Goal: Information Seeking & Learning: Compare options

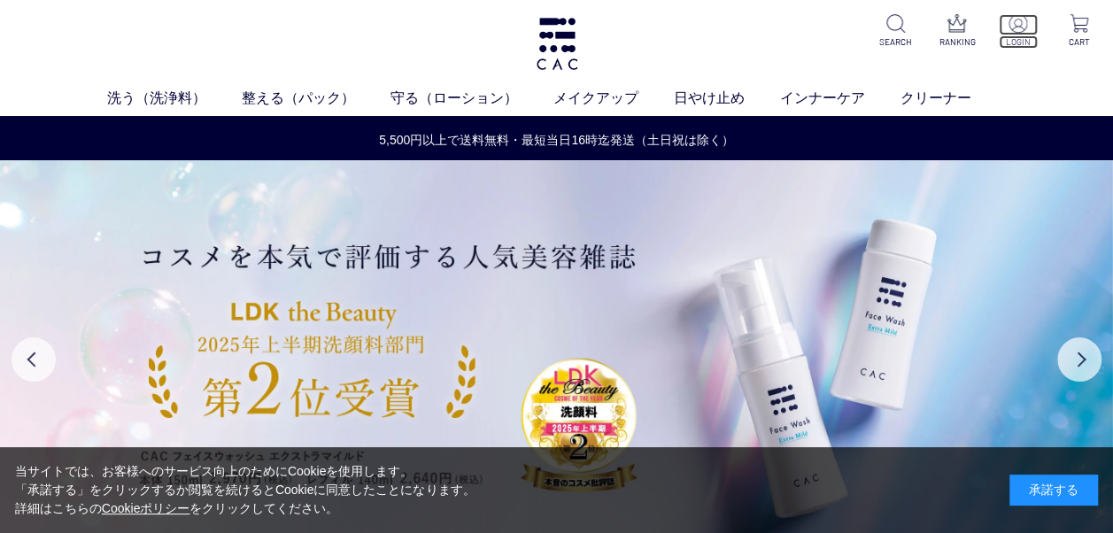
click at [1016, 25] on img at bounding box center [1018, 23] width 19 height 19
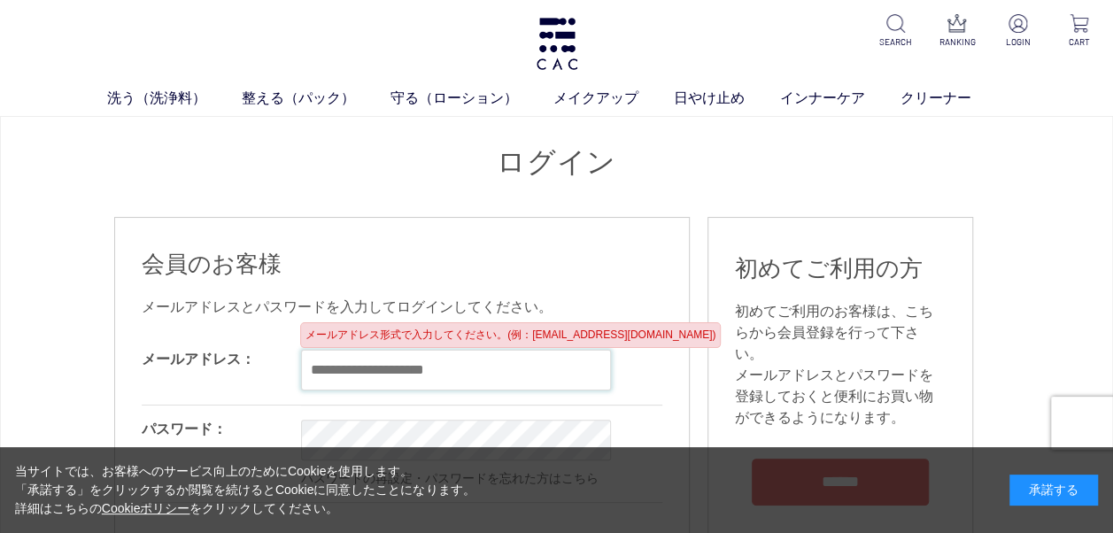
click at [524, 352] on input "email" at bounding box center [456, 370] width 310 height 41
type input "*"
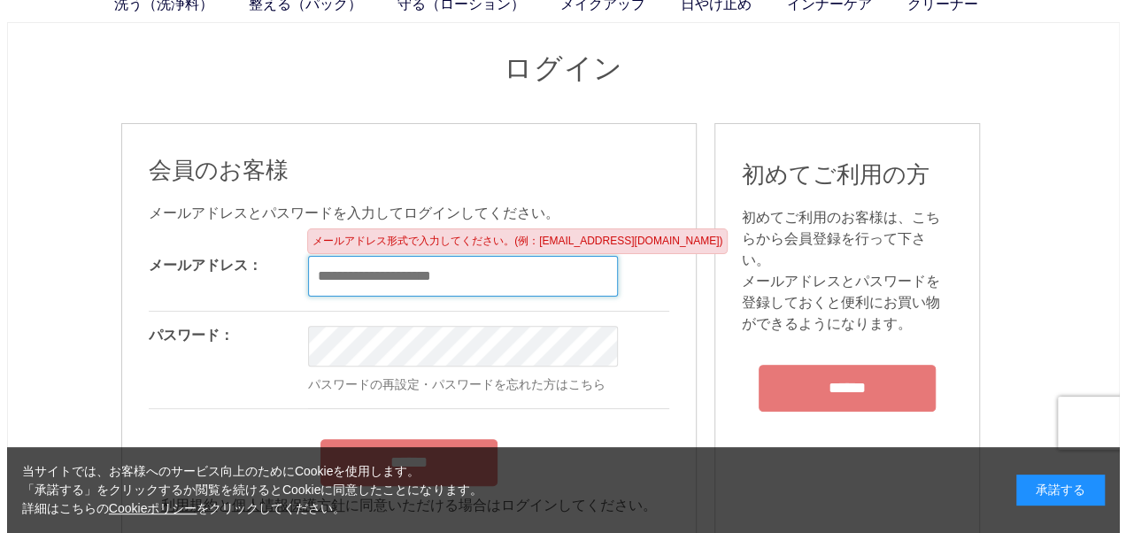
scroll to position [82, 0]
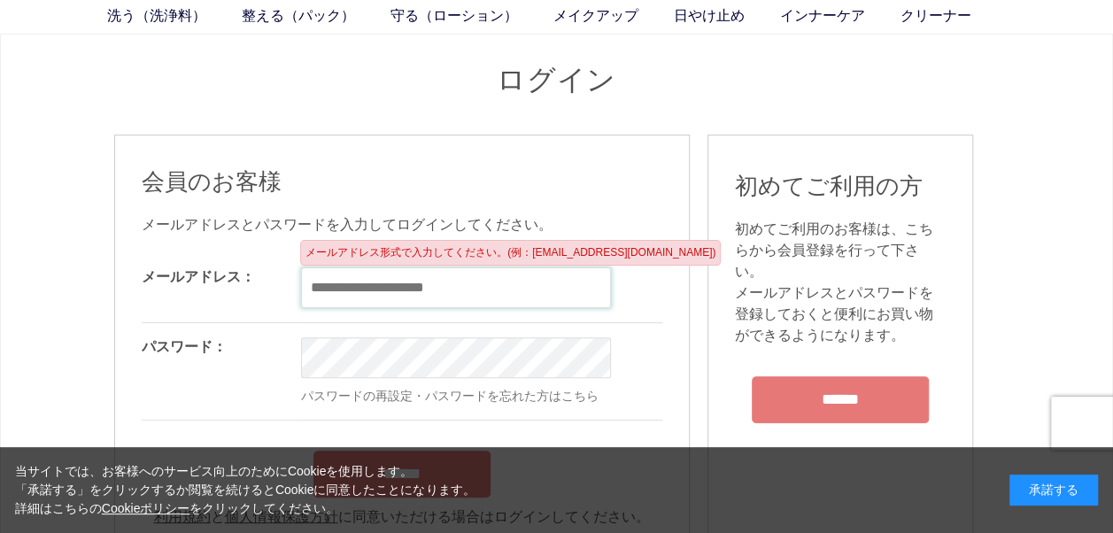
click at [487, 292] on input "email" at bounding box center [456, 287] width 310 height 41
type input "*"
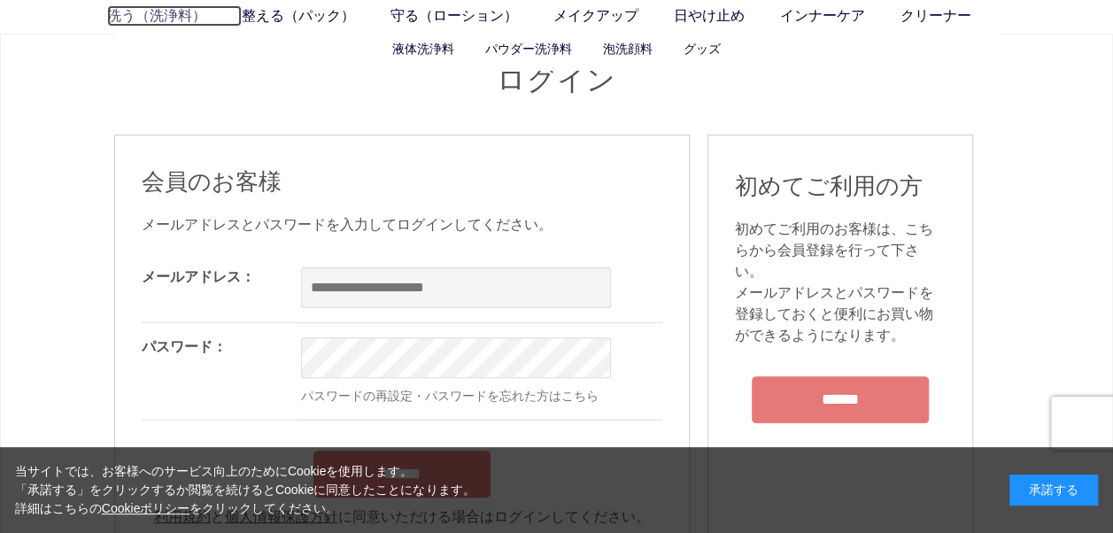
click at [178, 7] on link "洗う（洗浄料）" at bounding box center [174, 15] width 135 height 21
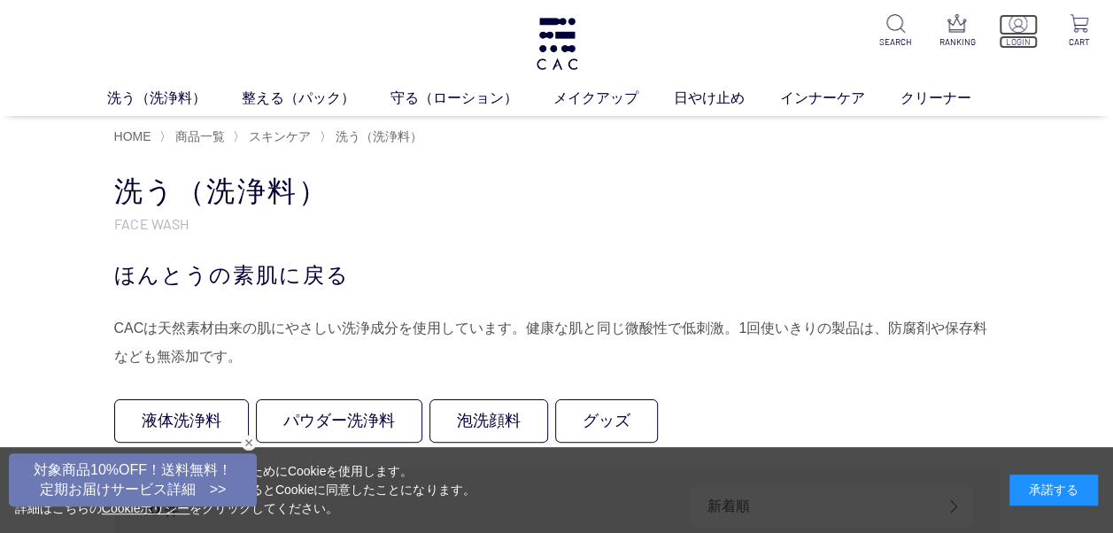
click at [1021, 27] on img at bounding box center [1018, 23] width 19 height 19
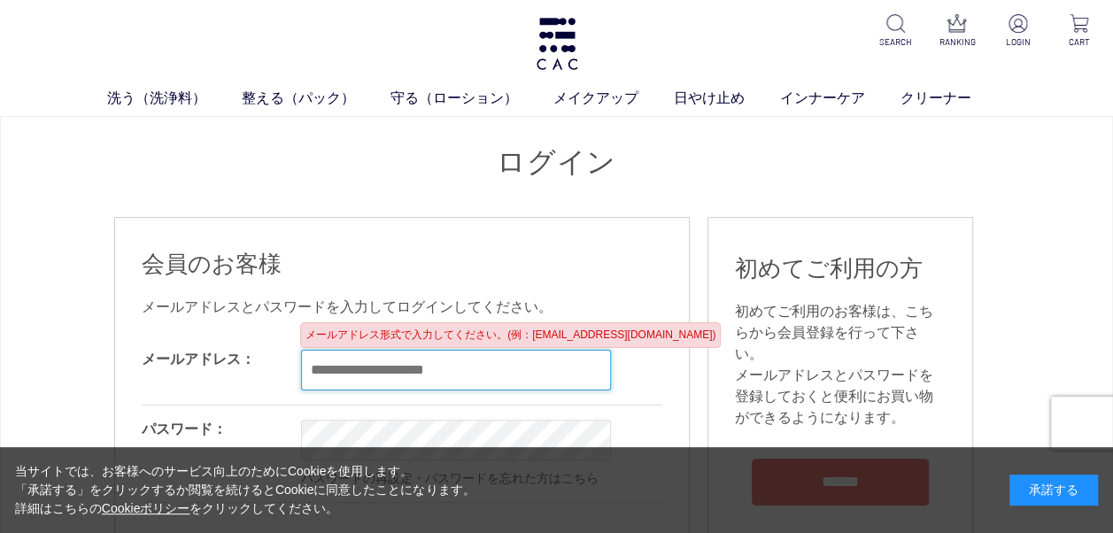
click at [500, 350] on input "email" at bounding box center [456, 370] width 310 height 41
click at [499, 356] on input "email" at bounding box center [456, 370] width 310 height 41
click at [494, 370] on input "email" at bounding box center [456, 370] width 310 height 41
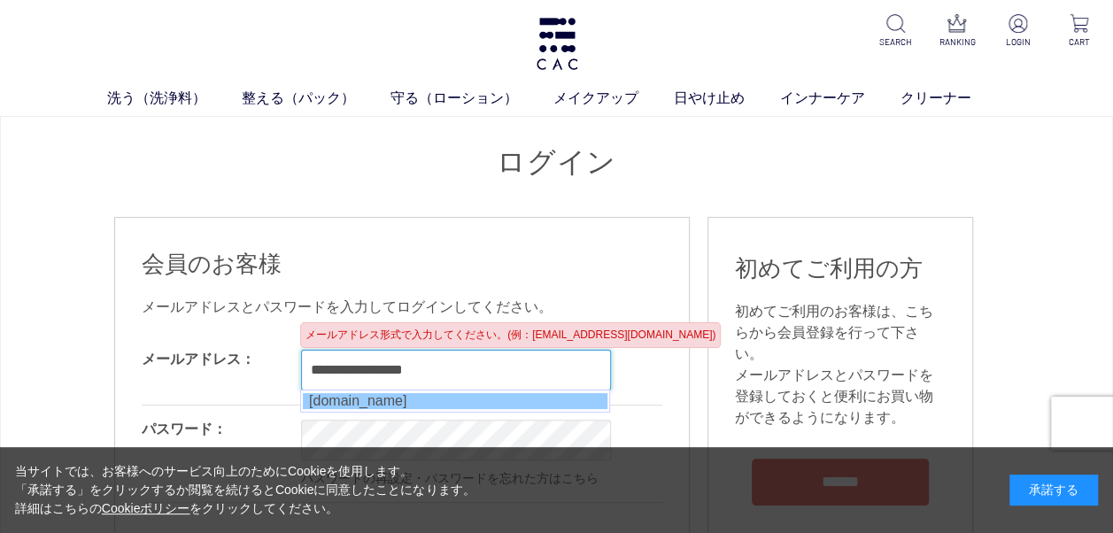
type input "**********"
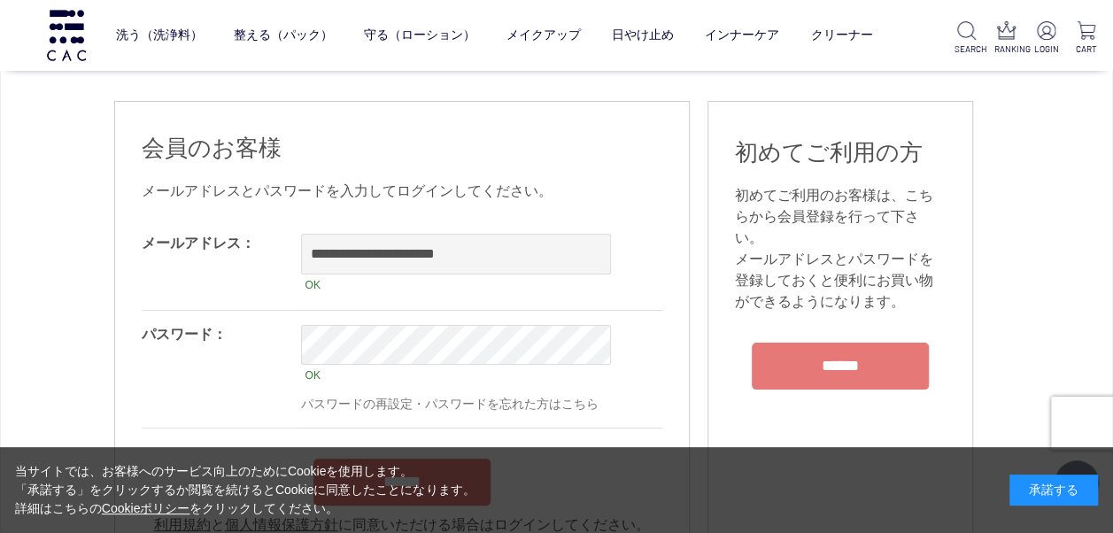
scroll to position [339, 0]
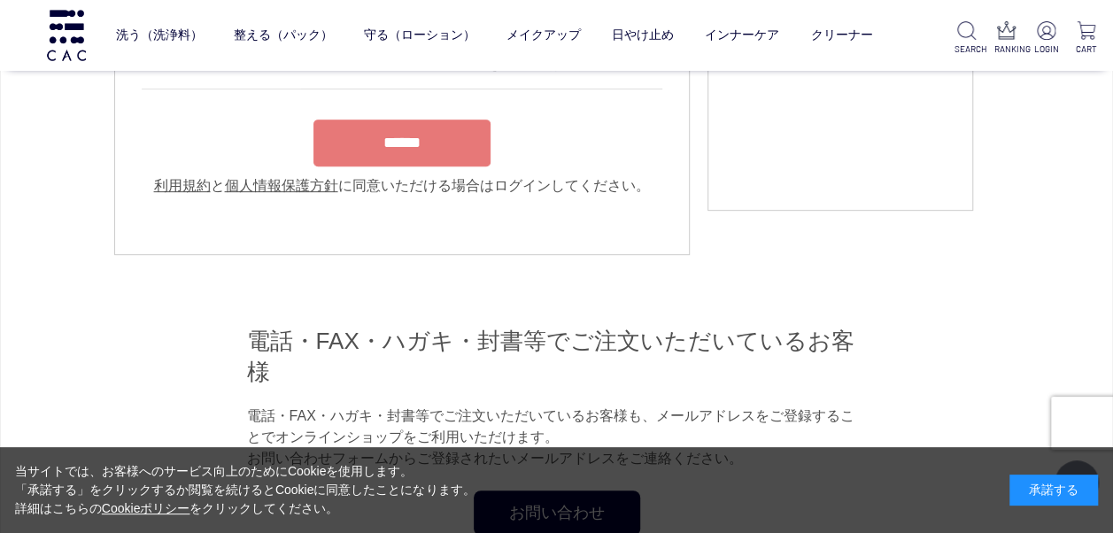
click at [393, 149] on input "******" at bounding box center [401, 143] width 177 height 47
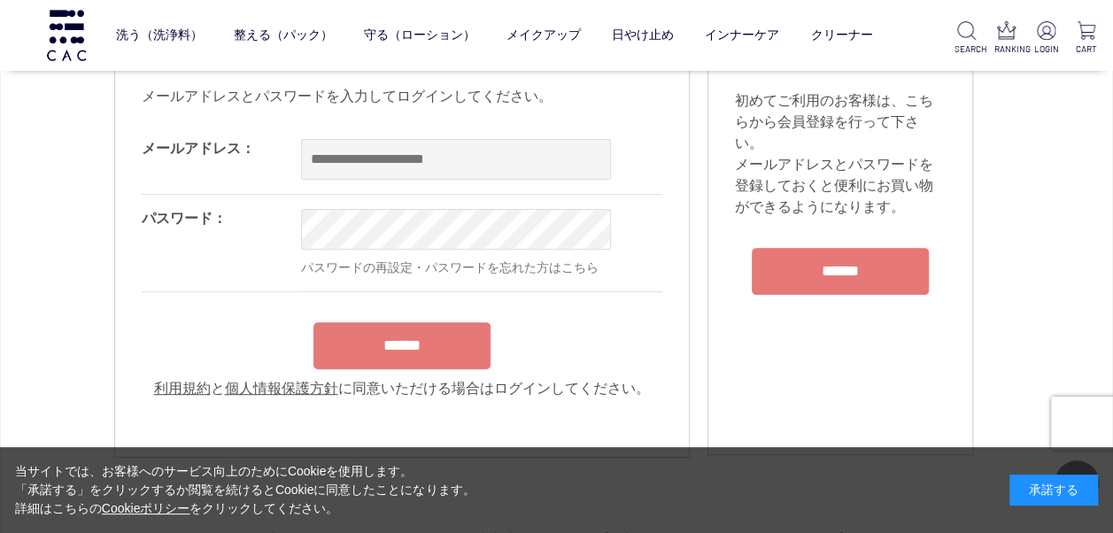
scroll to position [177, 0]
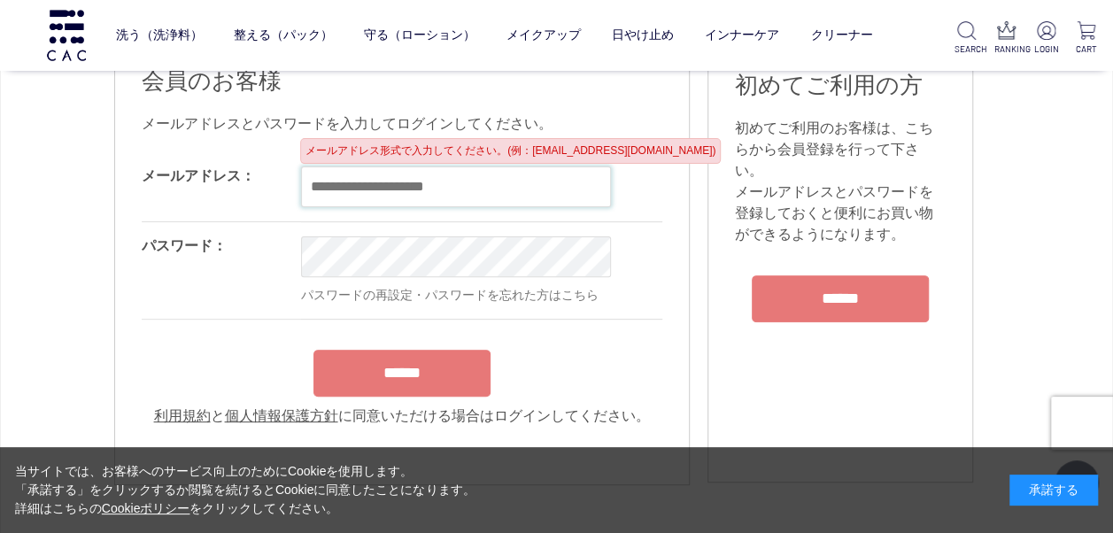
click at [345, 187] on input "email" at bounding box center [456, 186] width 310 height 41
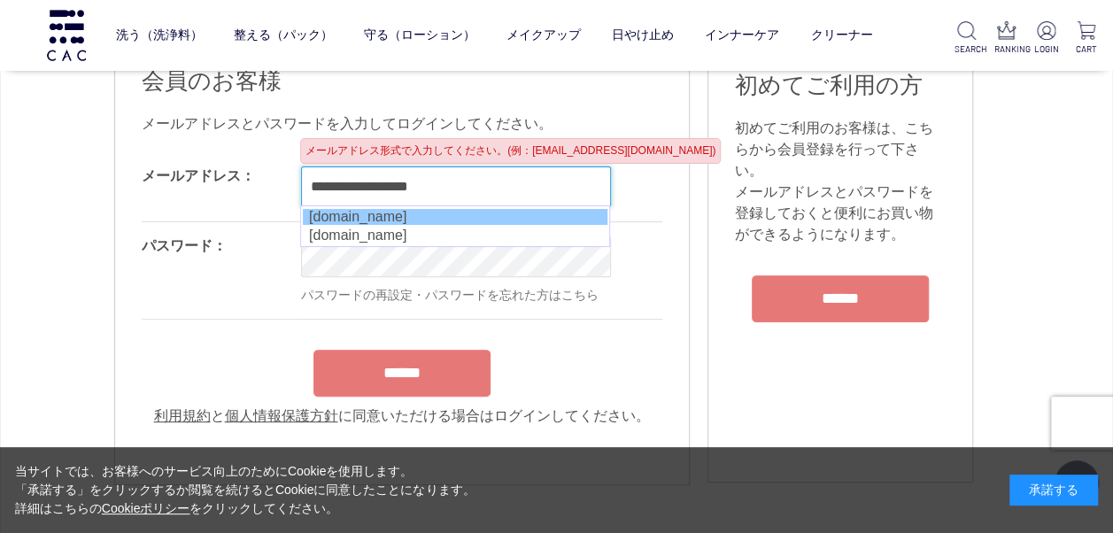
type input "**********"
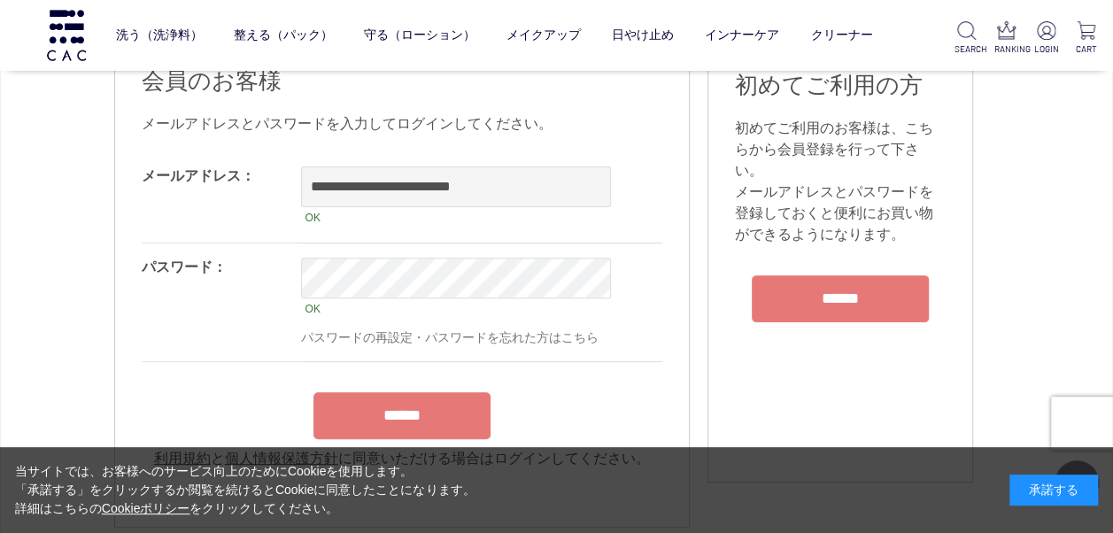
click at [400, 389] on form "**********" at bounding box center [402, 310] width 521 height 316
click at [400, 414] on input "******" at bounding box center [401, 415] width 177 height 47
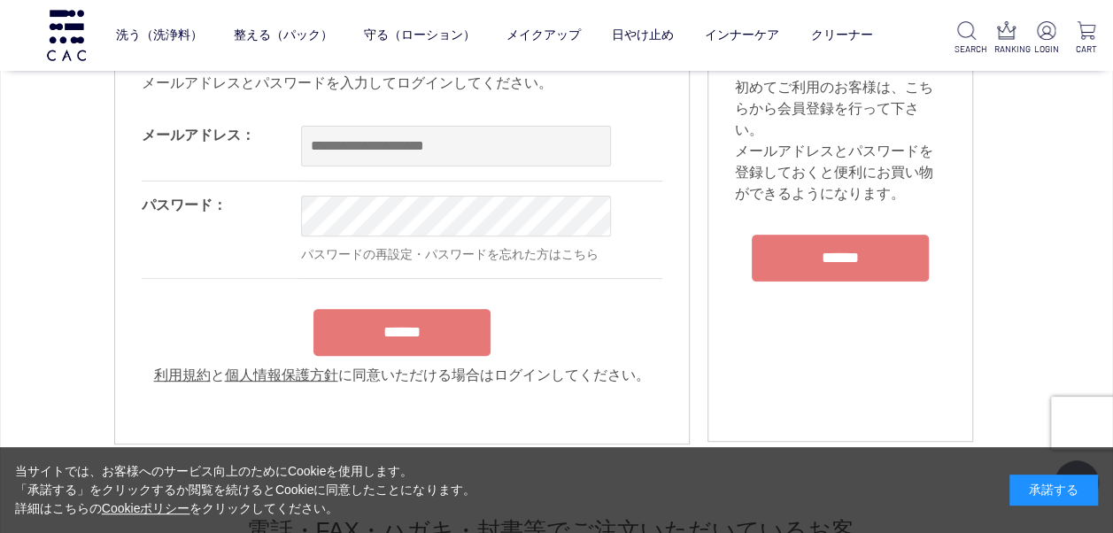
scroll to position [213, 0]
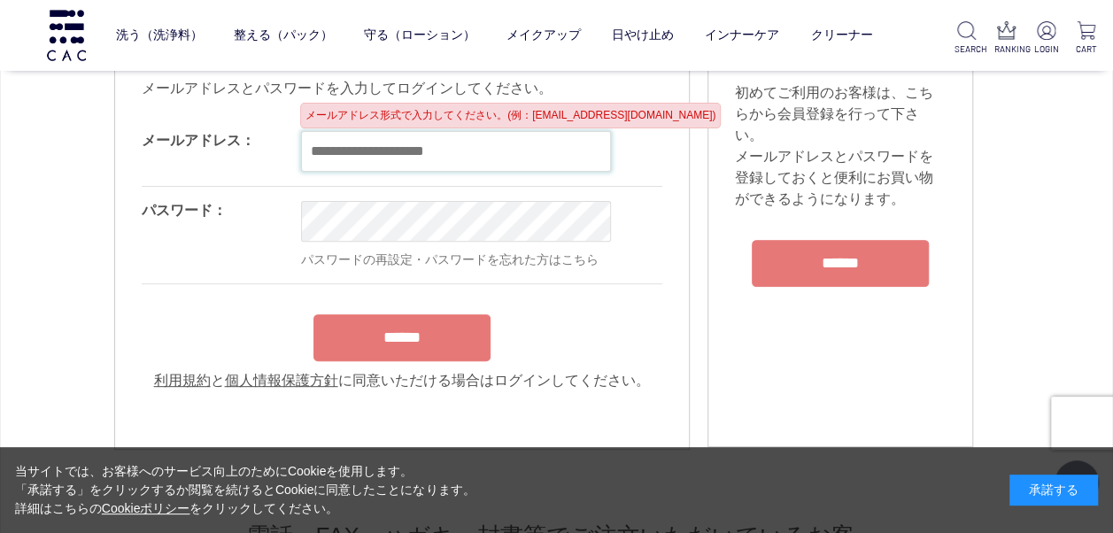
click at [405, 136] on input "email" at bounding box center [456, 151] width 310 height 41
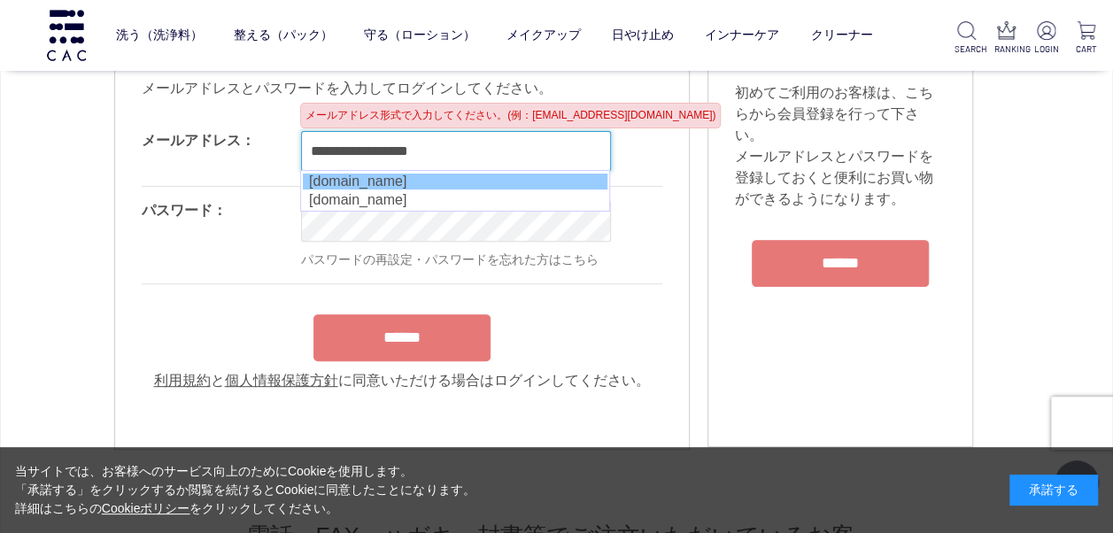
type input "**********"
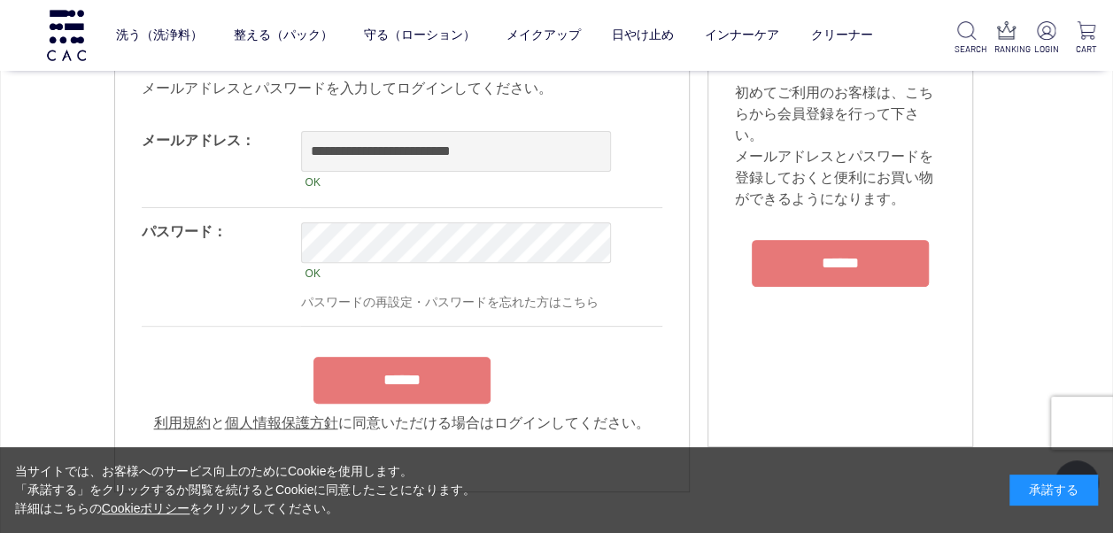
click at [428, 358] on div "******" at bounding box center [402, 376] width 521 height 56
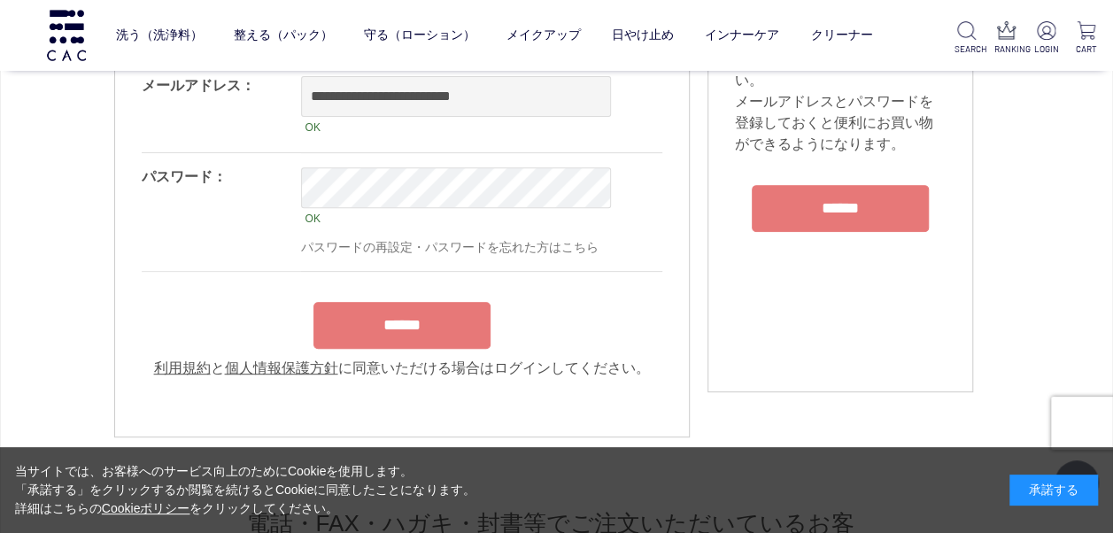
scroll to position [283, 0]
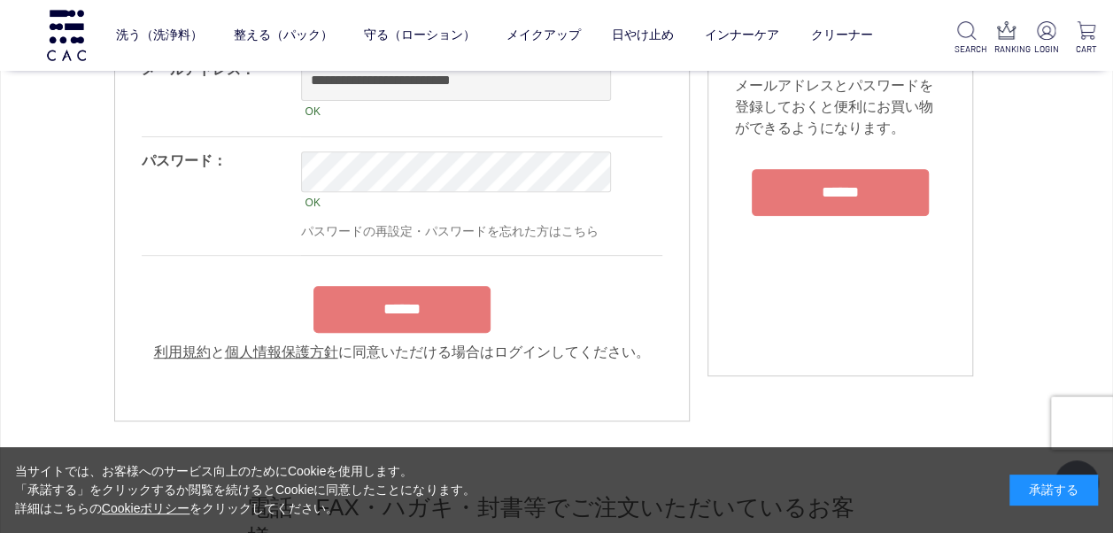
click at [409, 319] on input "******" at bounding box center [401, 309] width 177 height 47
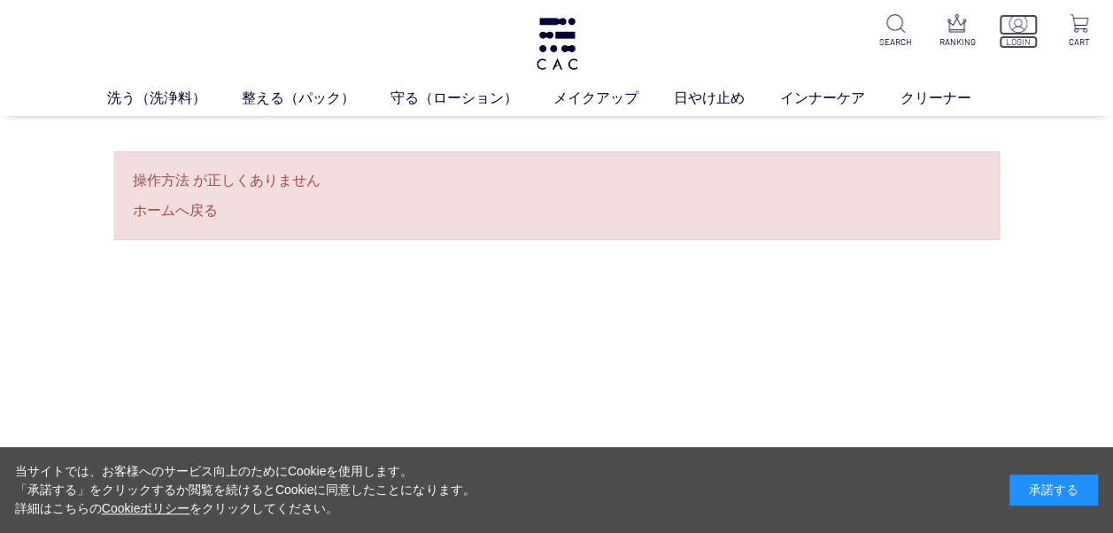
click at [1018, 21] on img at bounding box center [1018, 23] width 19 height 19
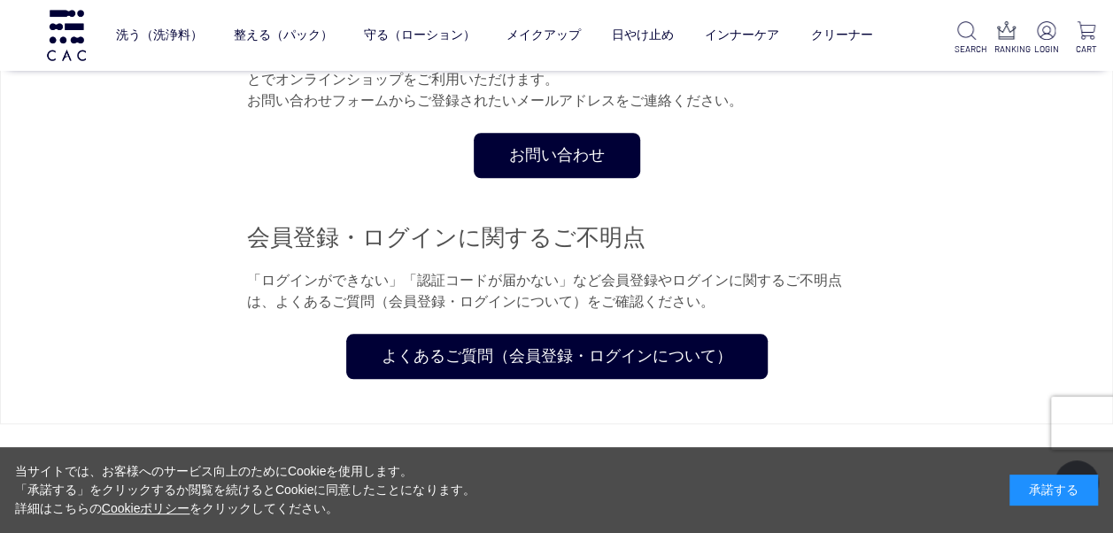
scroll to position [649, 0]
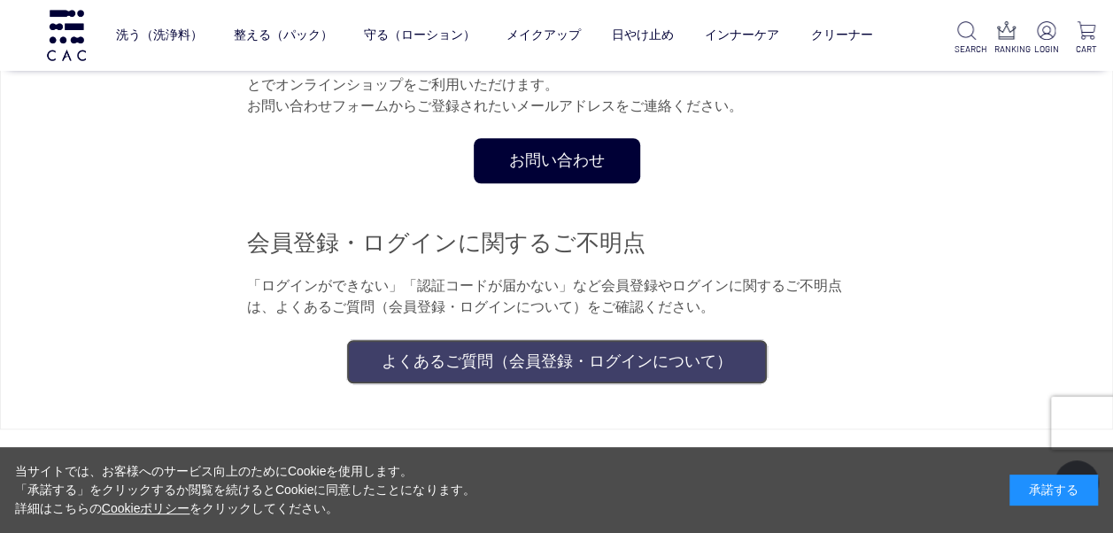
click at [656, 340] on link "よくあるご質問（会員登録・ログインについて）" at bounding box center [556, 361] width 421 height 45
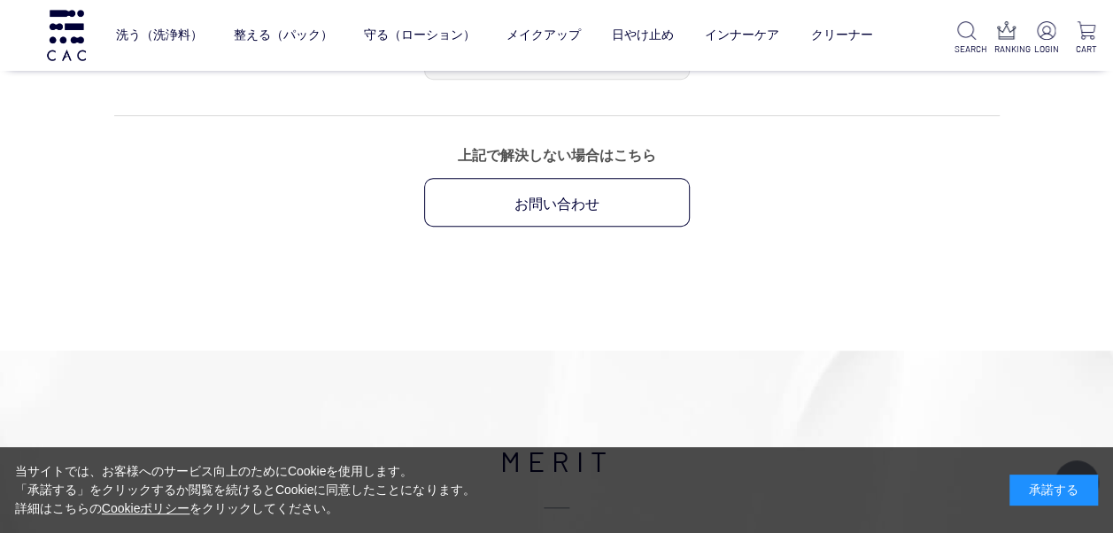
scroll to position [496, 0]
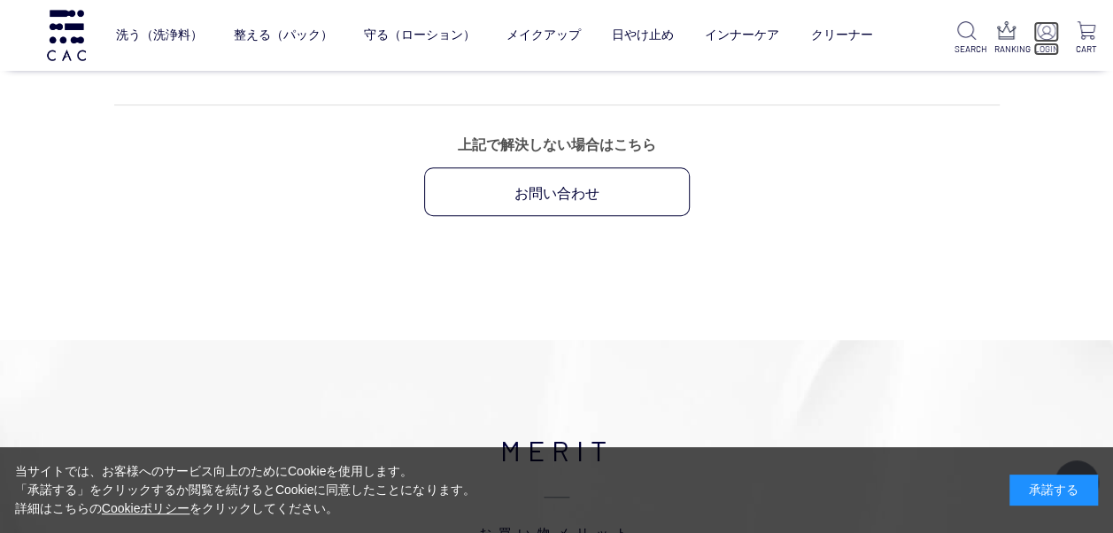
click at [1051, 36] on img at bounding box center [1046, 30] width 19 height 19
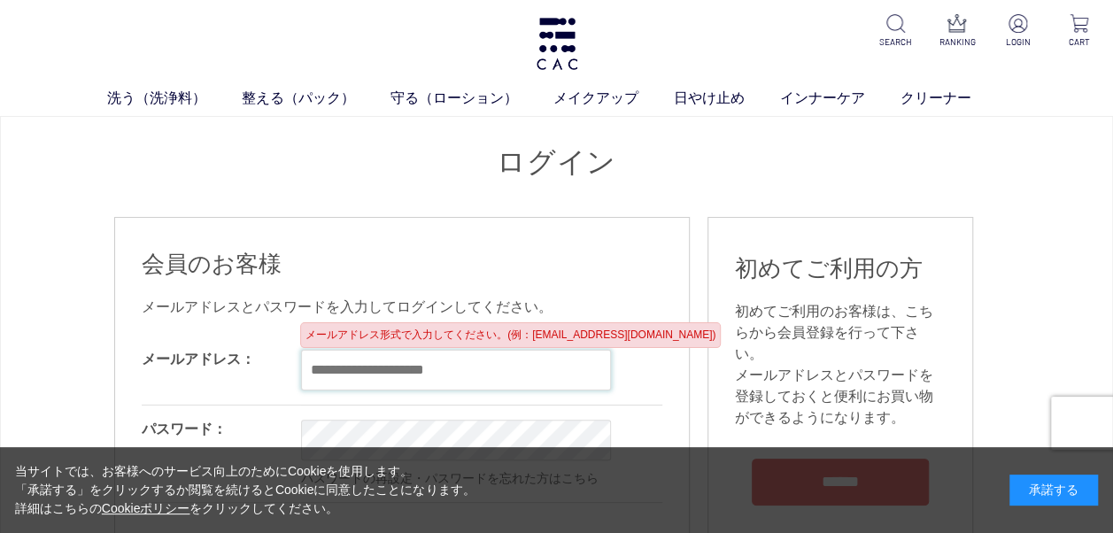
click at [480, 365] on input "email" at bounding box center [456, 370] width 310 height 41
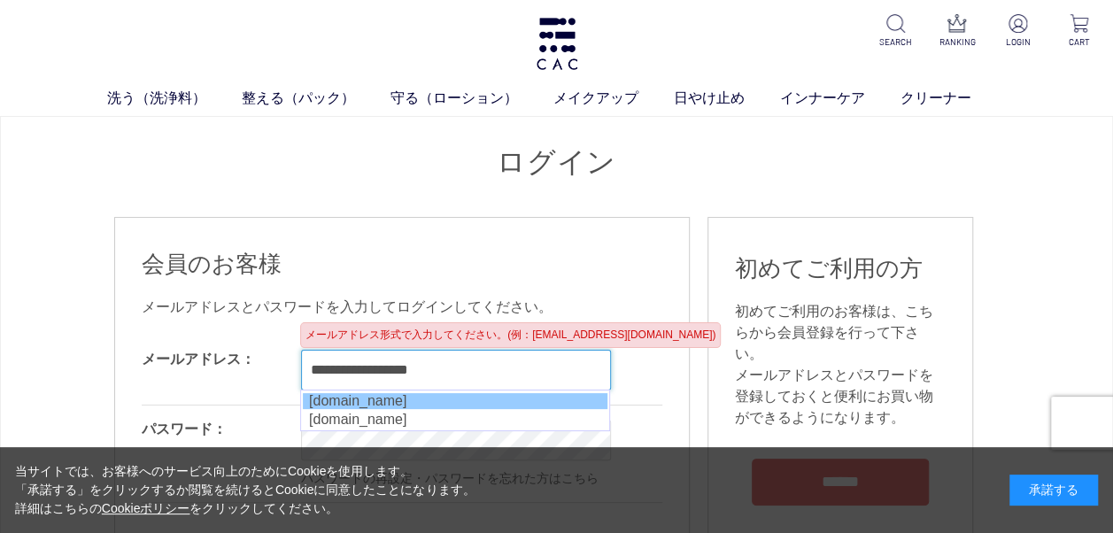
type input "**********"
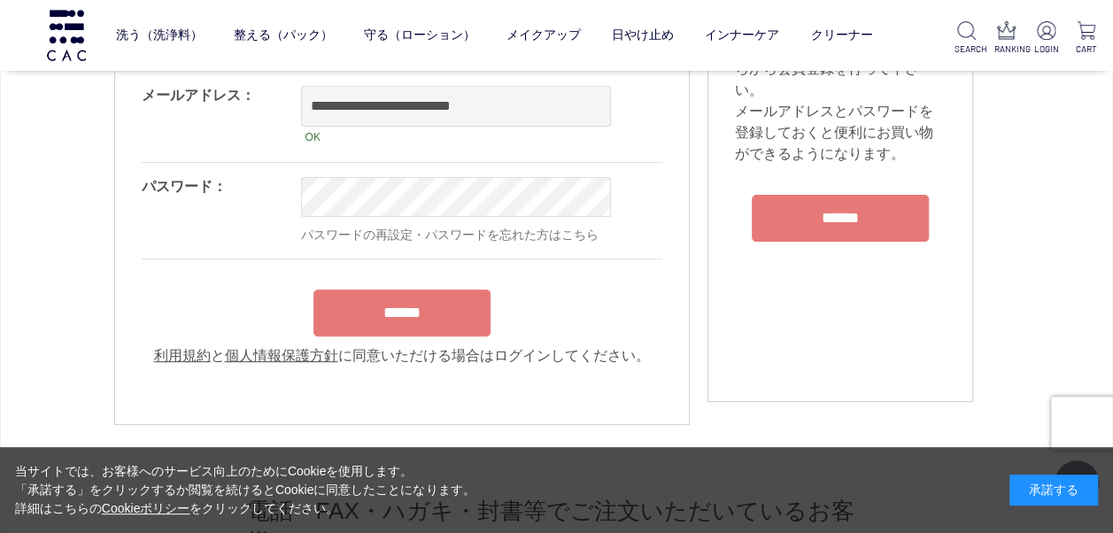
scroll to position [183, 0]
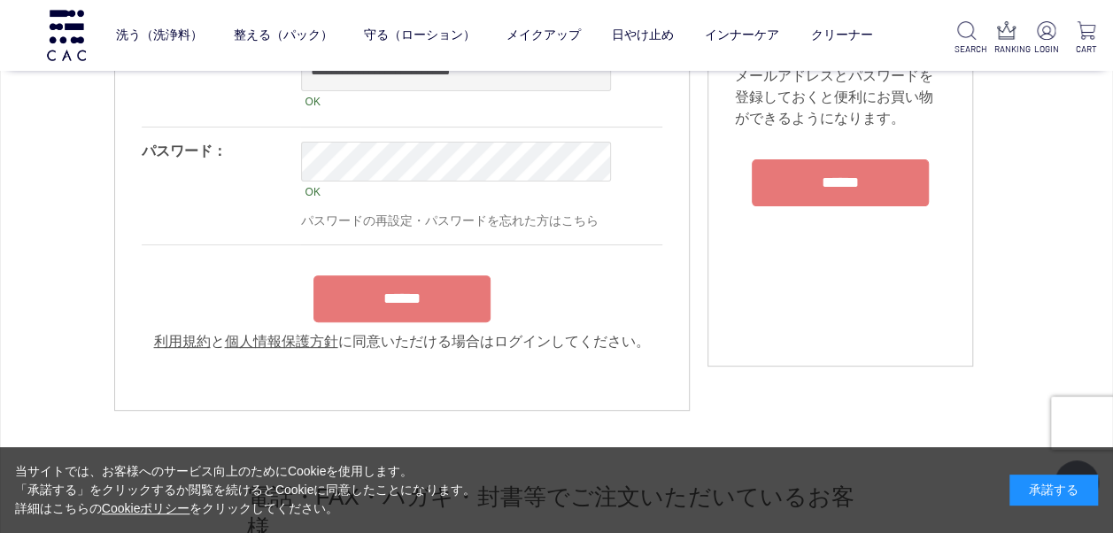
click at [411, 267] on form "**********" at bounding box center [402, 194] width 521 height 316
click at [404, 303] on input "******" at bounding box center [401, 298] width 177 height 47
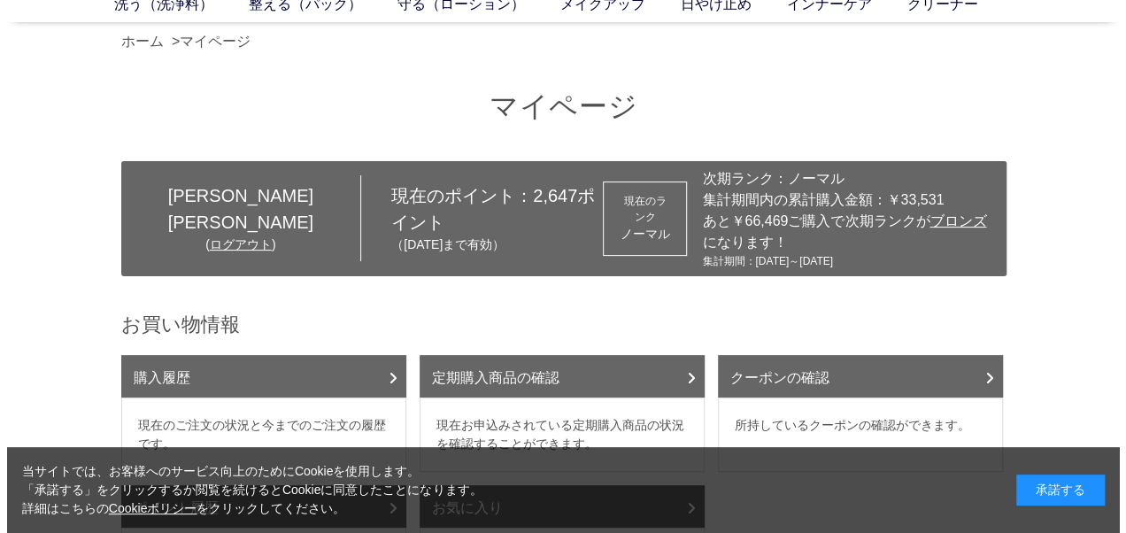
scroll to position [58, 0]
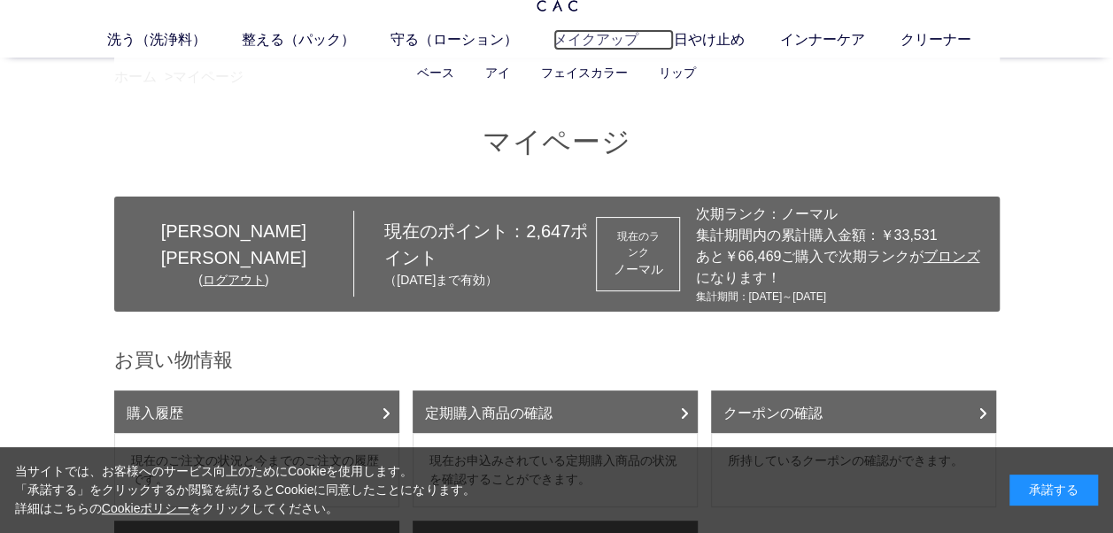
click at [591, 36] on link "メイクアップ" at bounding box center [613, 39] width 120 height 21
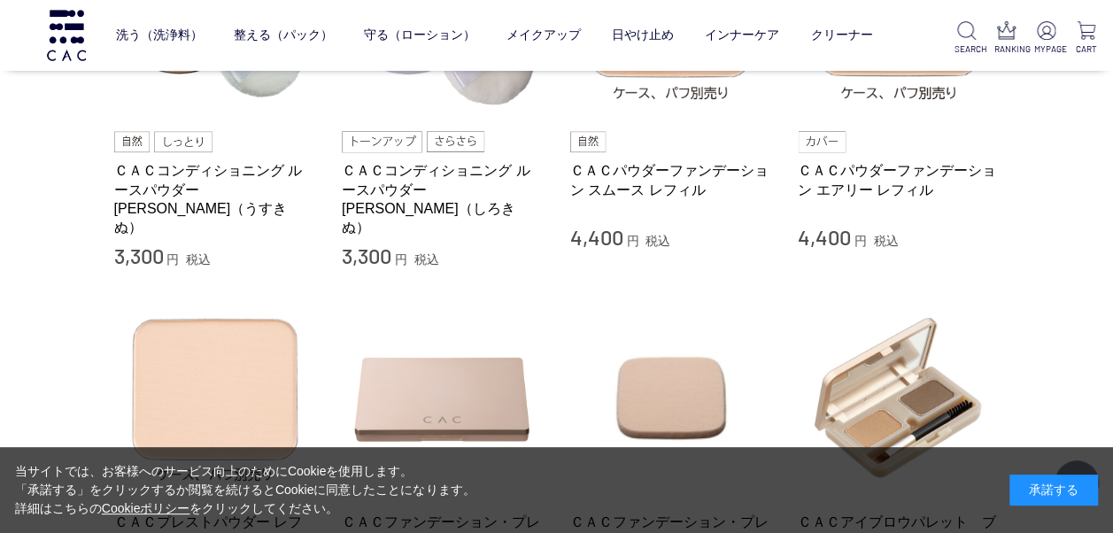
scroll to position [390, 0]
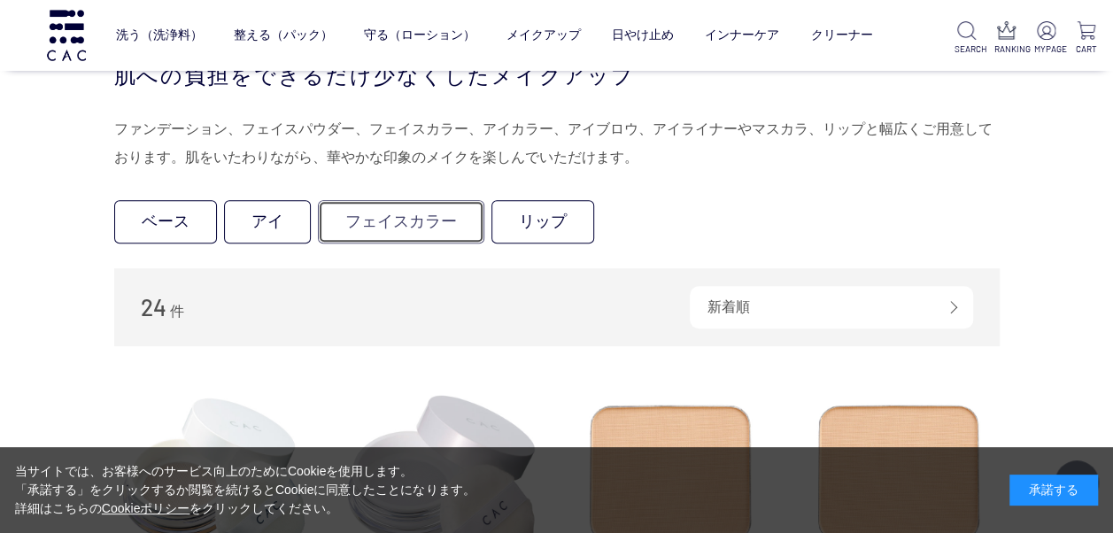
click at [416, 218] on link "フェイスカラー" at bounding box center [401, 221] width 166 height 43
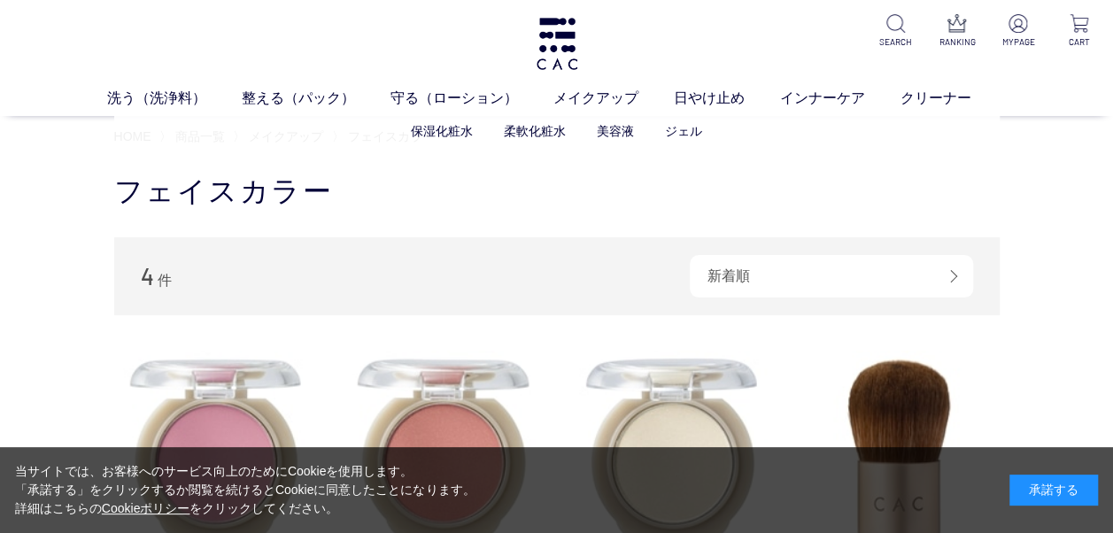
click at [273, 137] on ul "保湿化粧水 柔軟化粧水 美容液 ジェル" at bounding box center [556, 131] width 885 height 43
click at [429, 131] on link "ベース" at bounding box center [435, 131] width 37 height 14
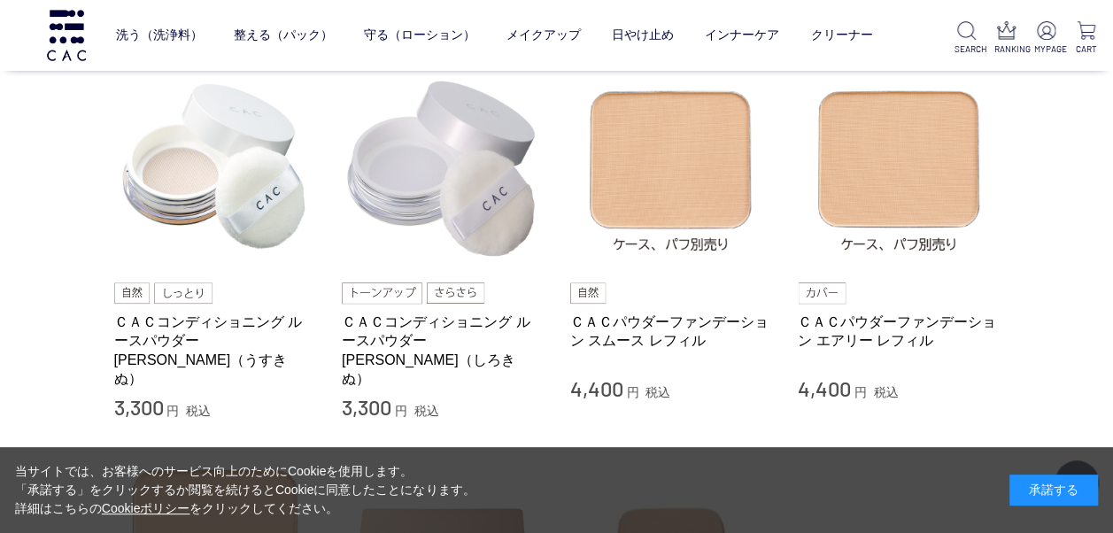
scroll to position [472, 0]
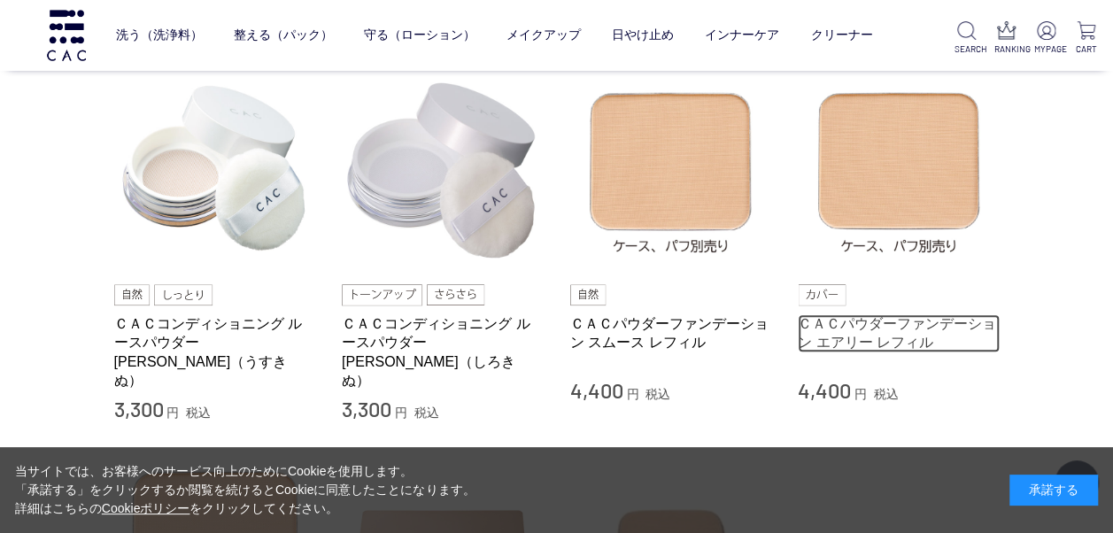
click at [875, 326] on link "ＣＡＣパウダーファンデーション エアリー レフィル" at bounding box center [899, 333] width 202 height 38
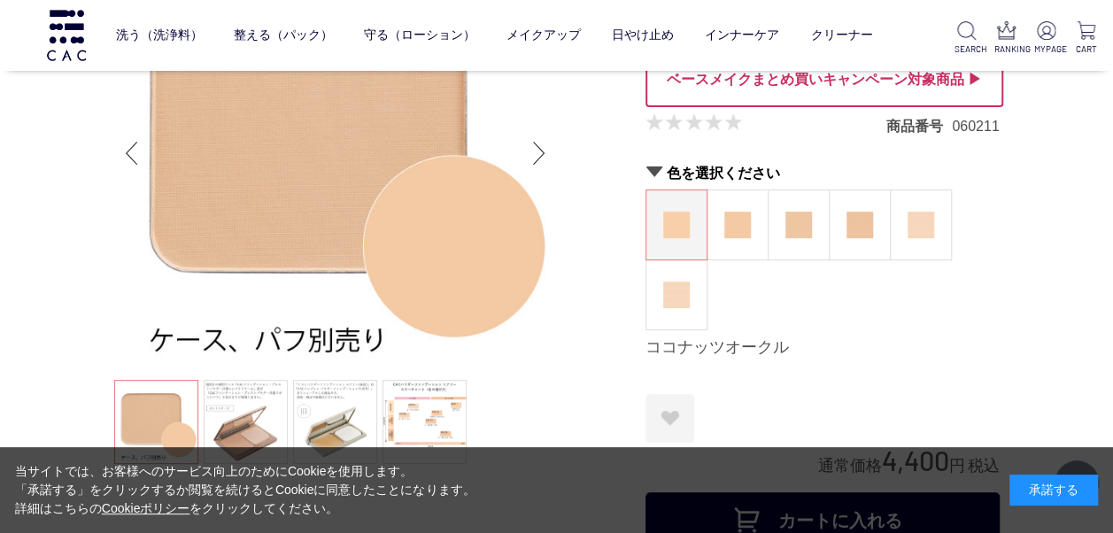
scroll to position [142, 0]
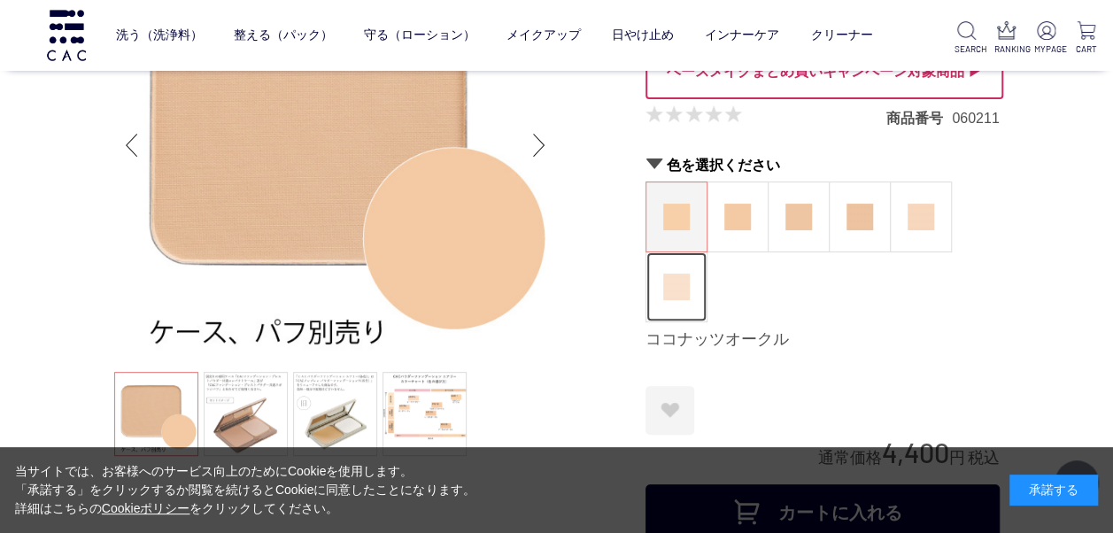
click at [675, 292] on img at bounding box center [676, 287] width 27 height 27
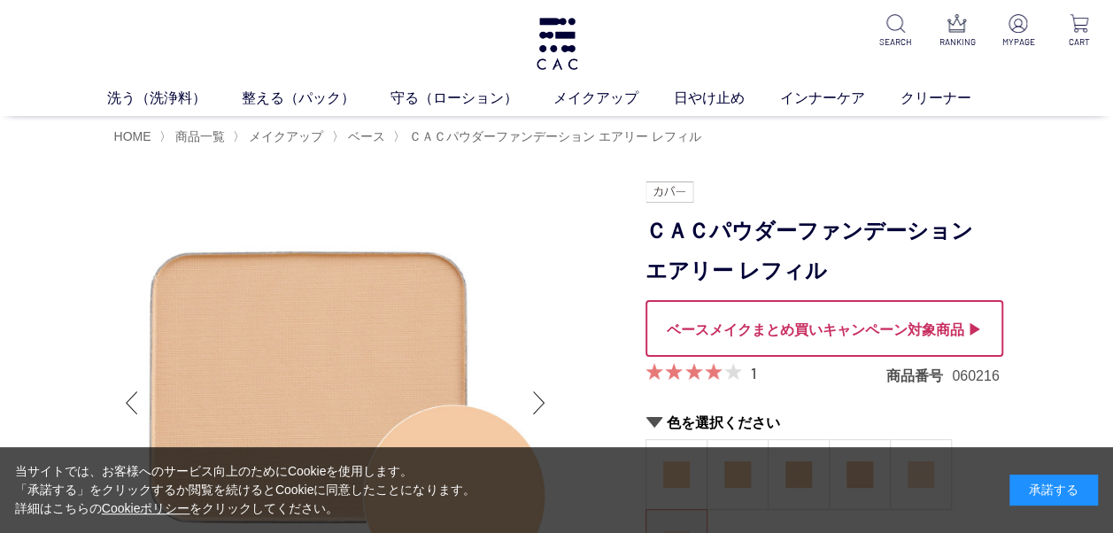
scroll to position [466, 0]
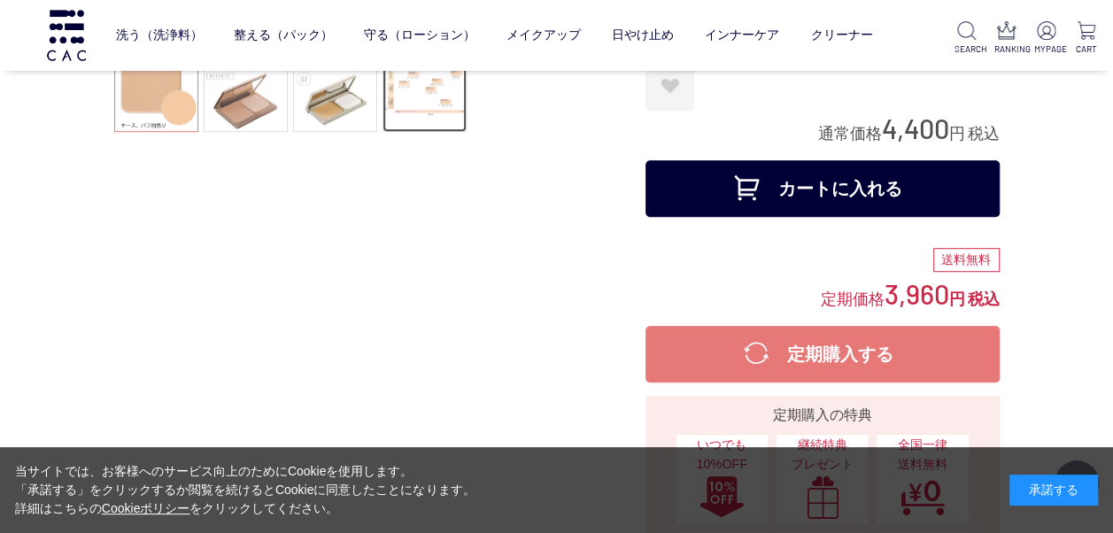
click at [437, 103] on link at bounding box center [425, 90] width 84 height 84
click at [430, 106] on ul at bounding box center [335, 92] width 443 height 89
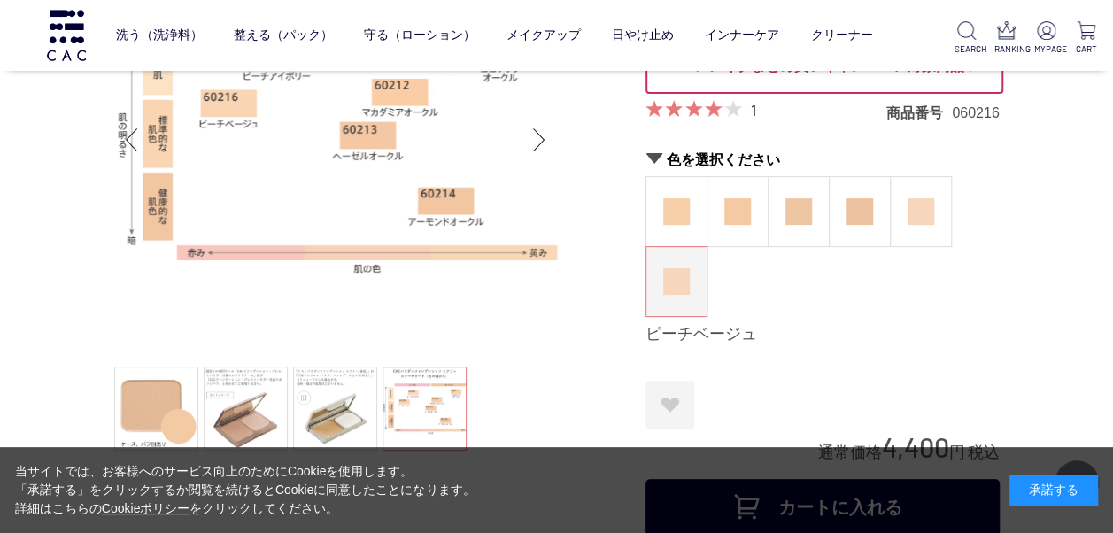
scroll to position [112, 0]
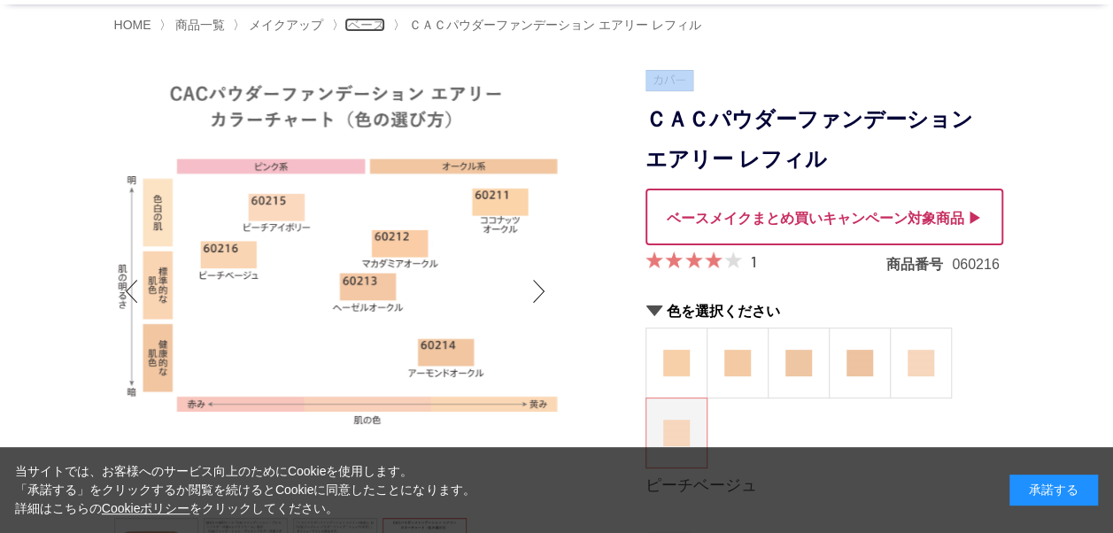
click at [367, 23] on span "ベース" at bounding box center [366, 25] width 37 height 14
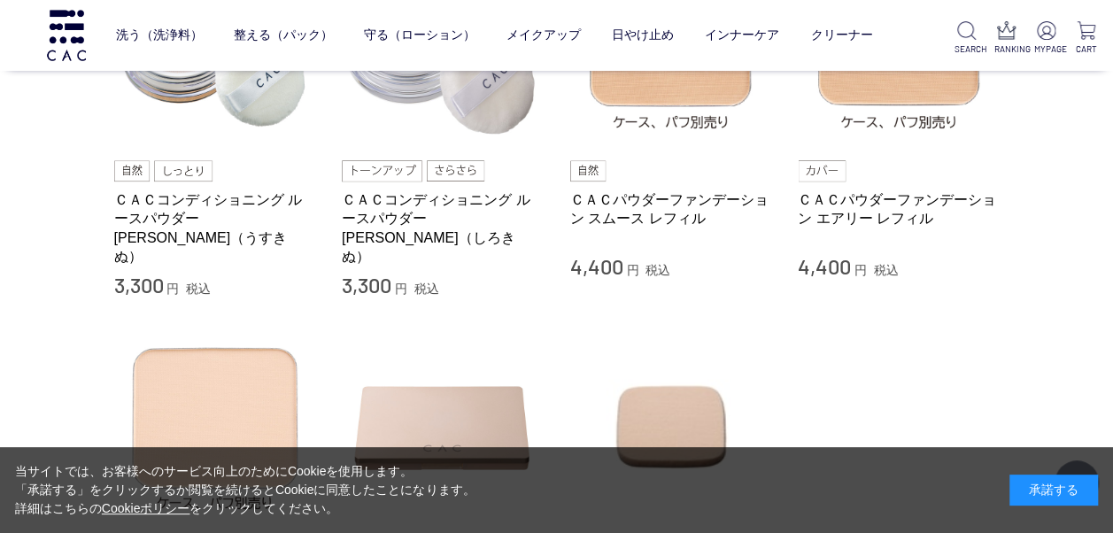
scroll to position [578, 0]
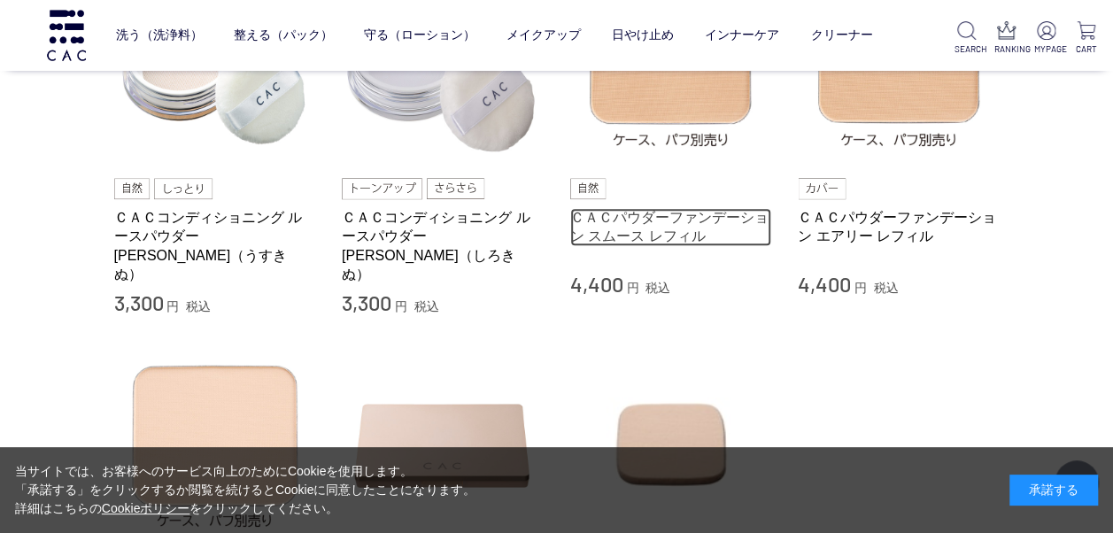
click at [674, 228] on link "ＣＡＣパウダーファンデーション スムース レフィル" at bounding box center [671, 227] width 202 height 38
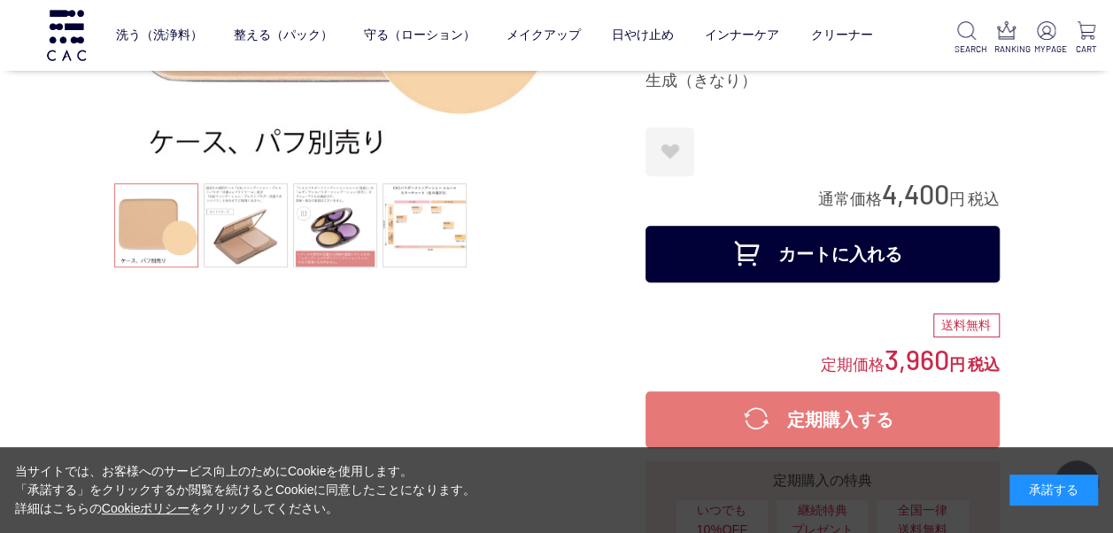
scroll to position [366, 0]
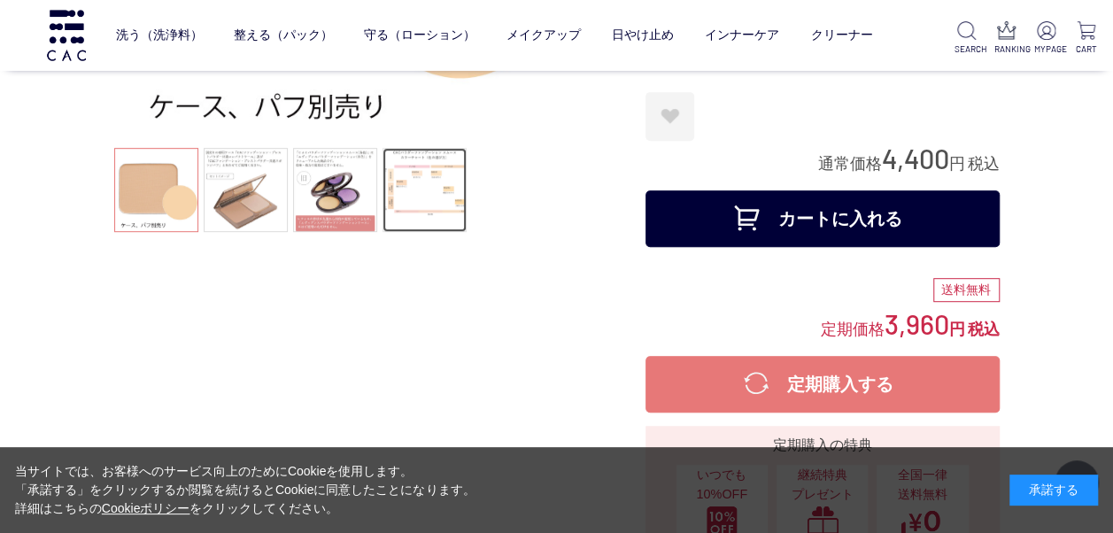
click at [415, 174] on link at bounding box center [425, 190] width 84 height 84
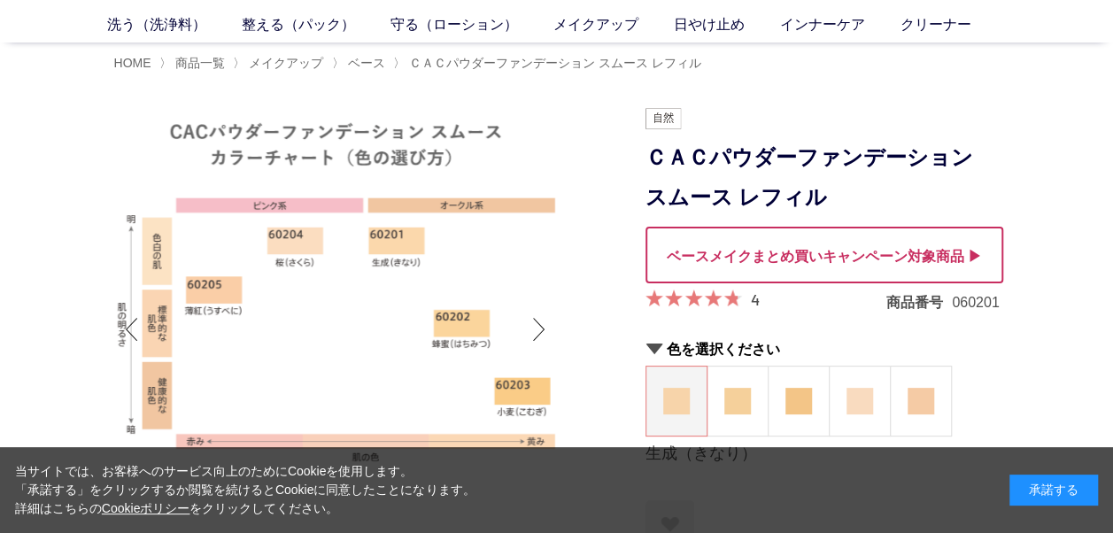
scroll to position [47, 0]
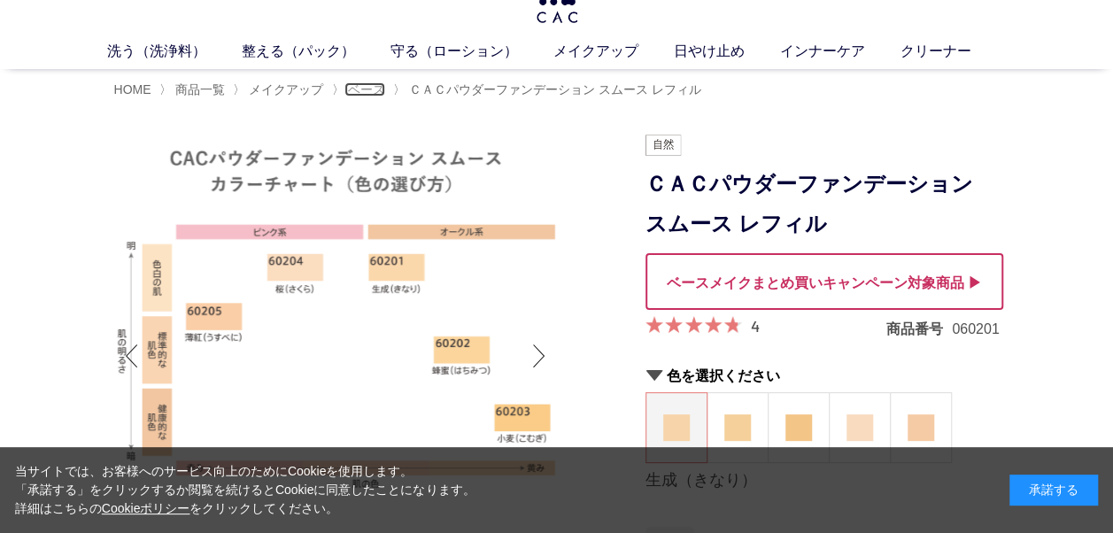
click at [369, 89] on span "ベース" at bounding box center [366, 89] width 37 height 14
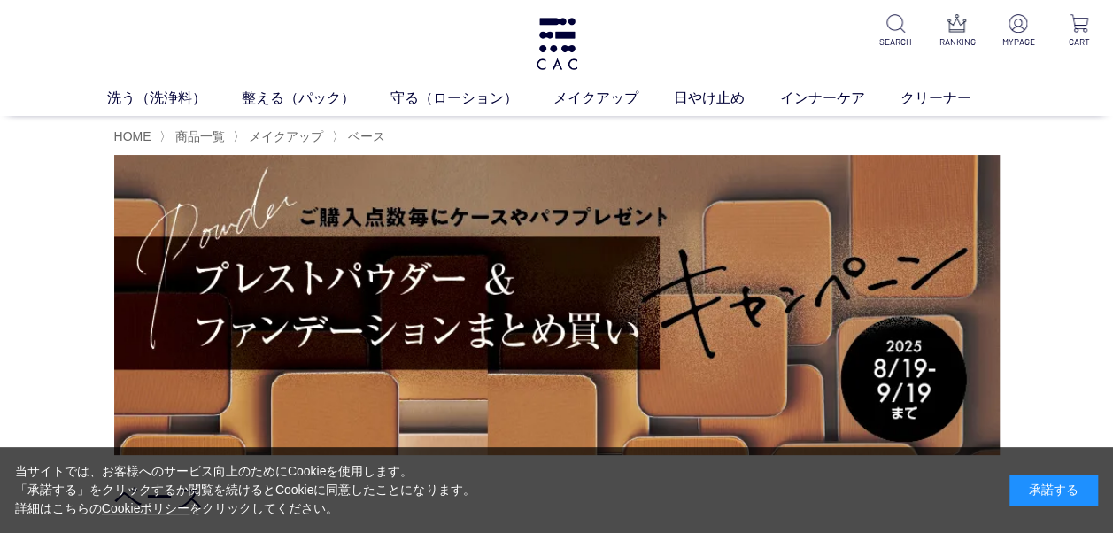
scroll to position [466, 0]
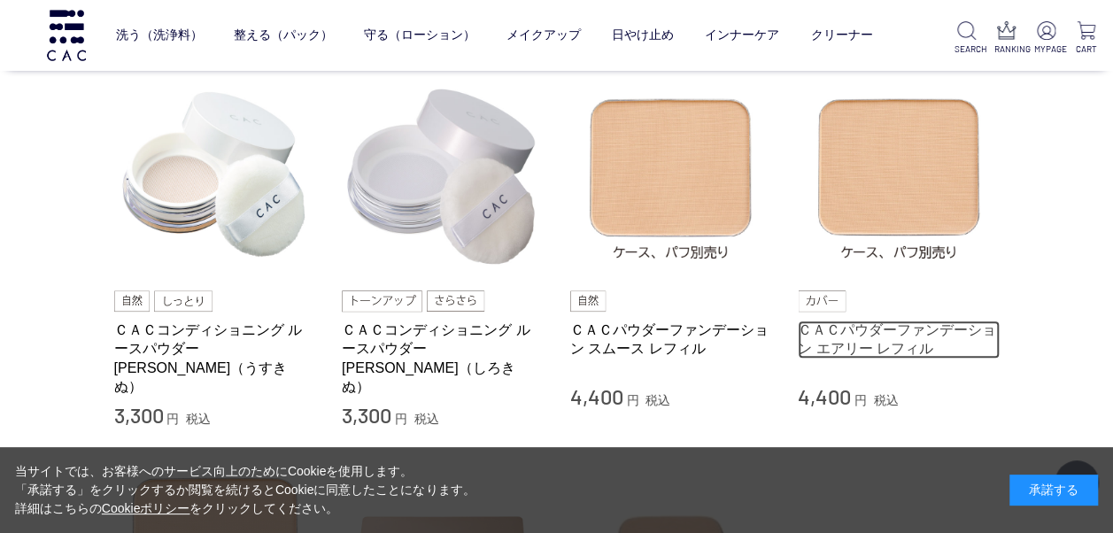
click at [896, 331] on link "ＣＡＣパウダーファンデーション エアリー レフィル" at bounding box center [899, 340] width 202 height 38
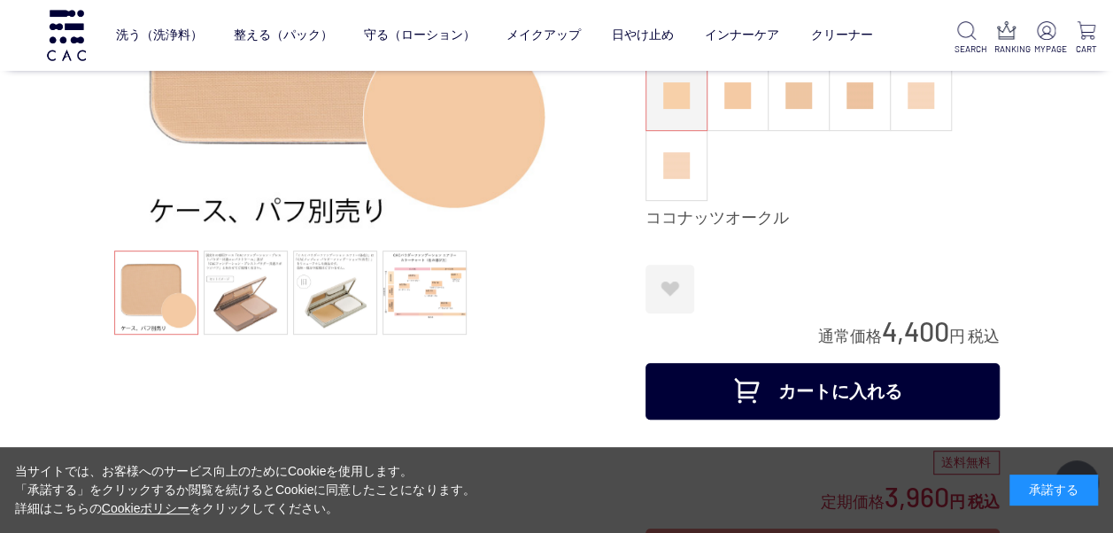
scroll to position [253, 0]
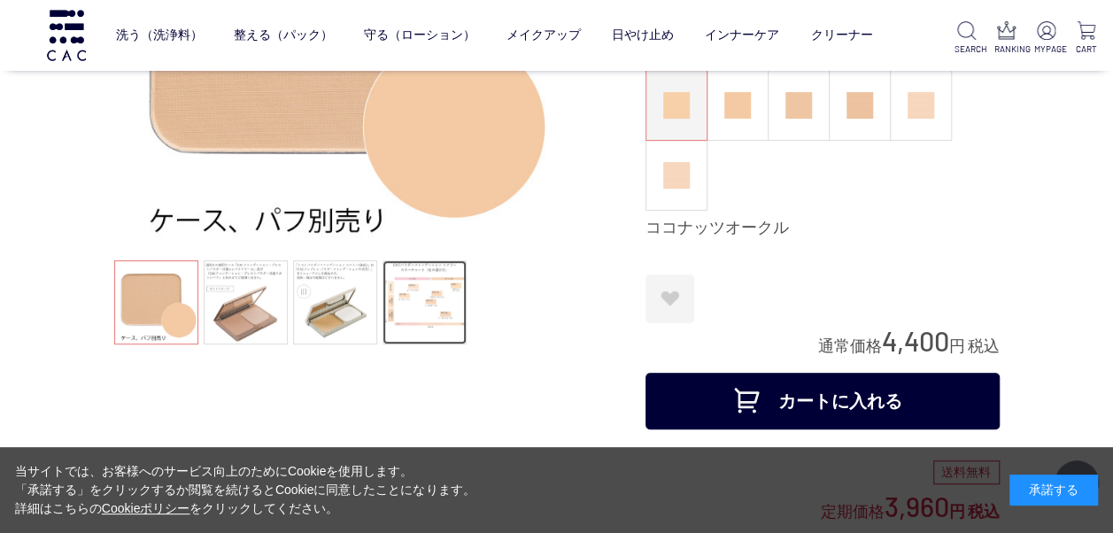
click at [430, 284] on link at bounding box center [425, 302] width 84 height 84
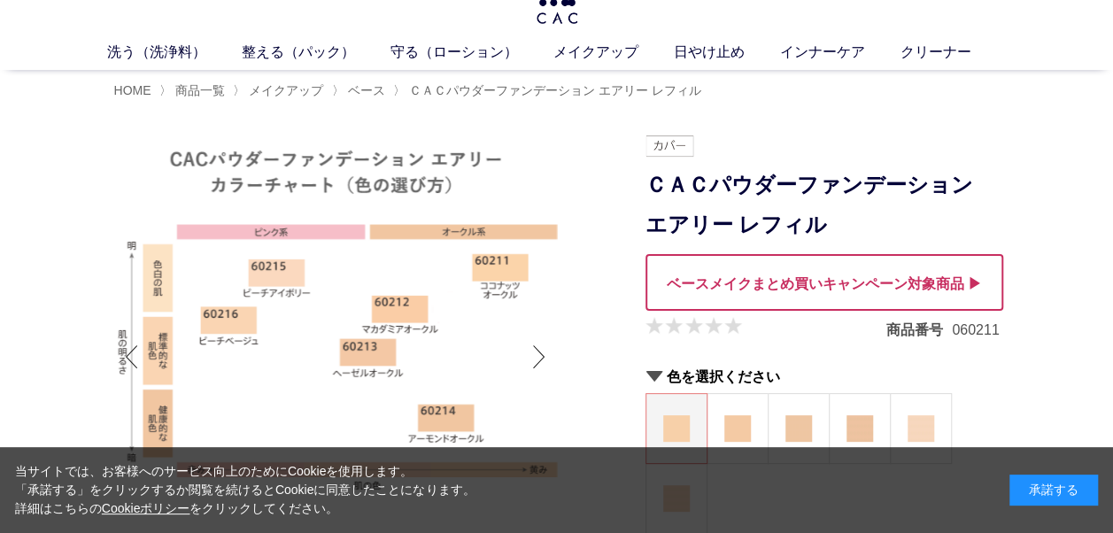
scroll to position [41, 0]
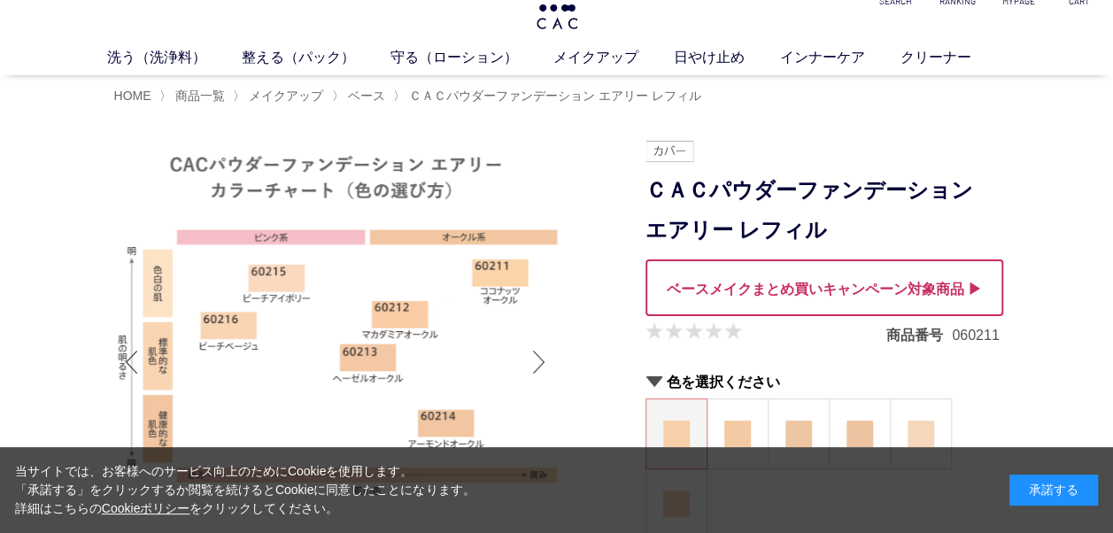
click at [540, 358] on div "Next slide" at bounding box center [539, 362] width 35 height 71
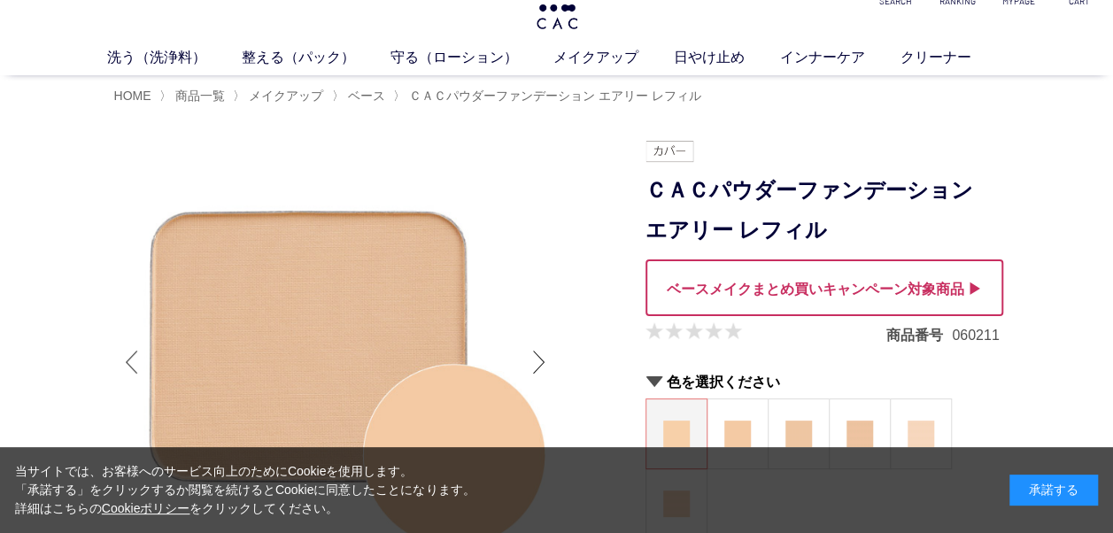
click at [130, 358] on div "Previous slide" at bounding box center [131, 362] width 35 height 71
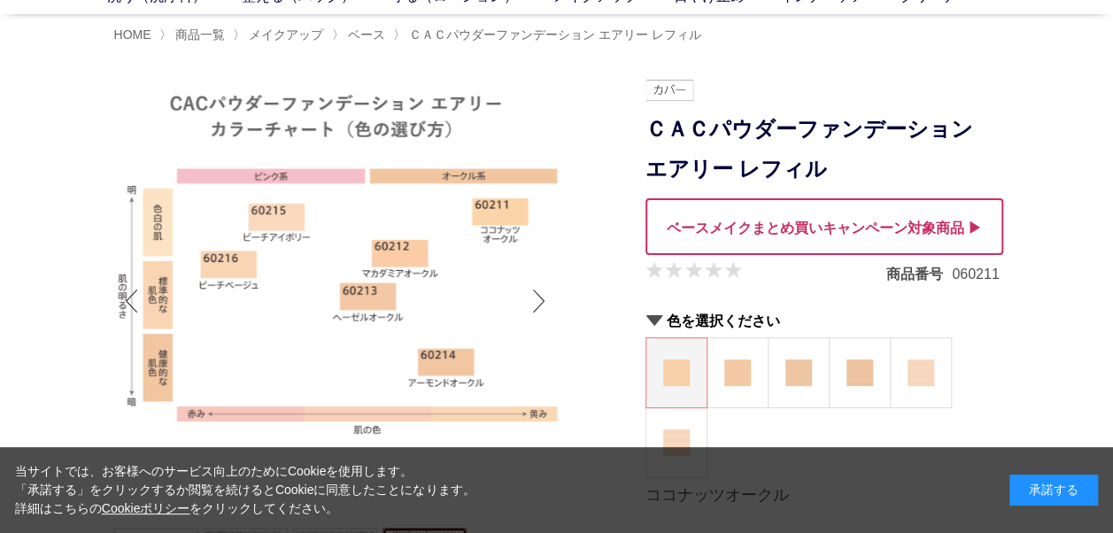
scroll to position [112, 0]
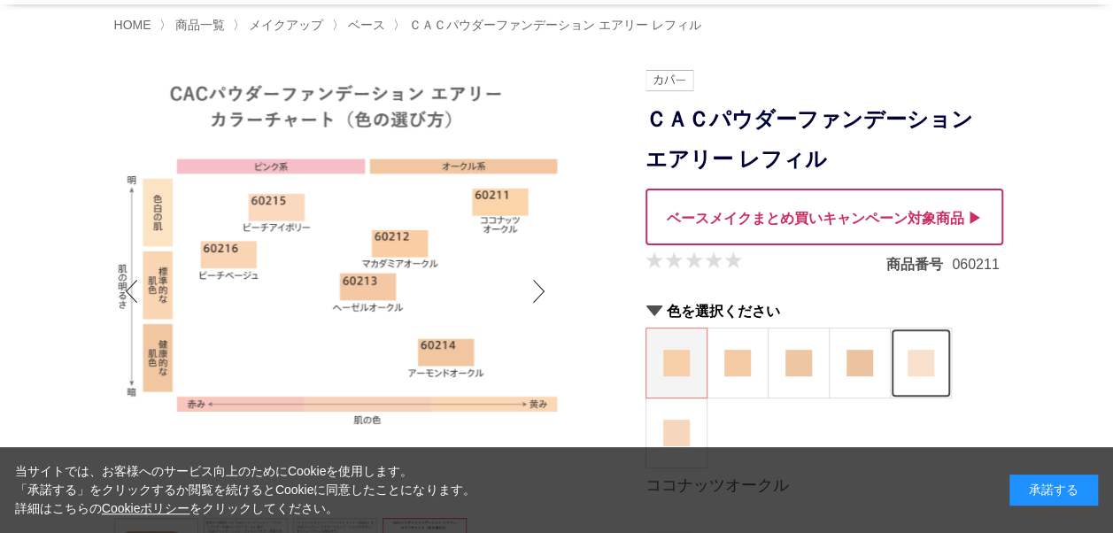
click at [941, 374] on figure at bounding box center [921, 363] width 60 height 69
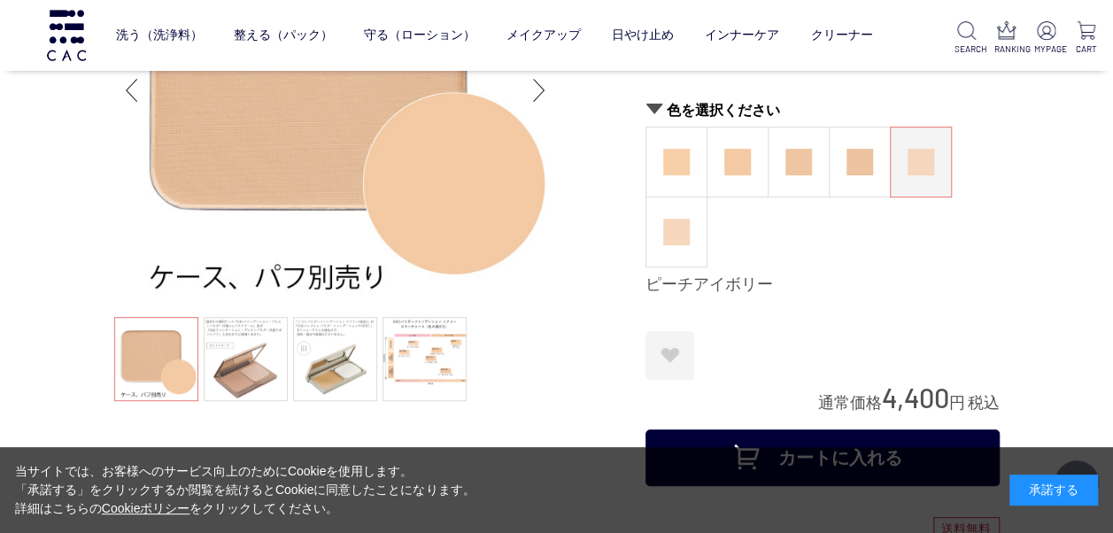
scroll to position [200, 0]
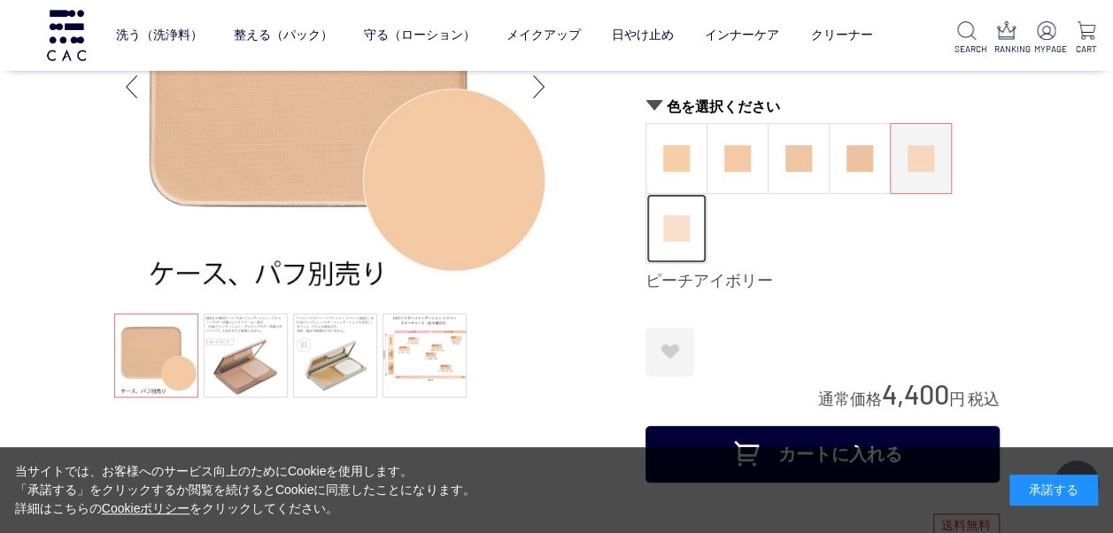
click at [682, 230] on img at bounding box center [676, 228] width 27 height 27
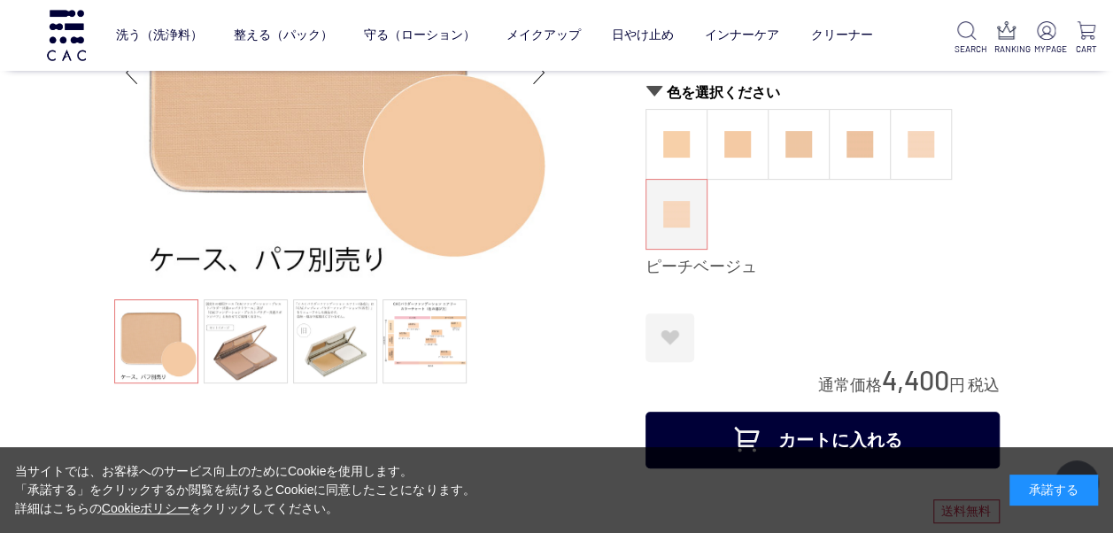
scroll to position [224, 0]
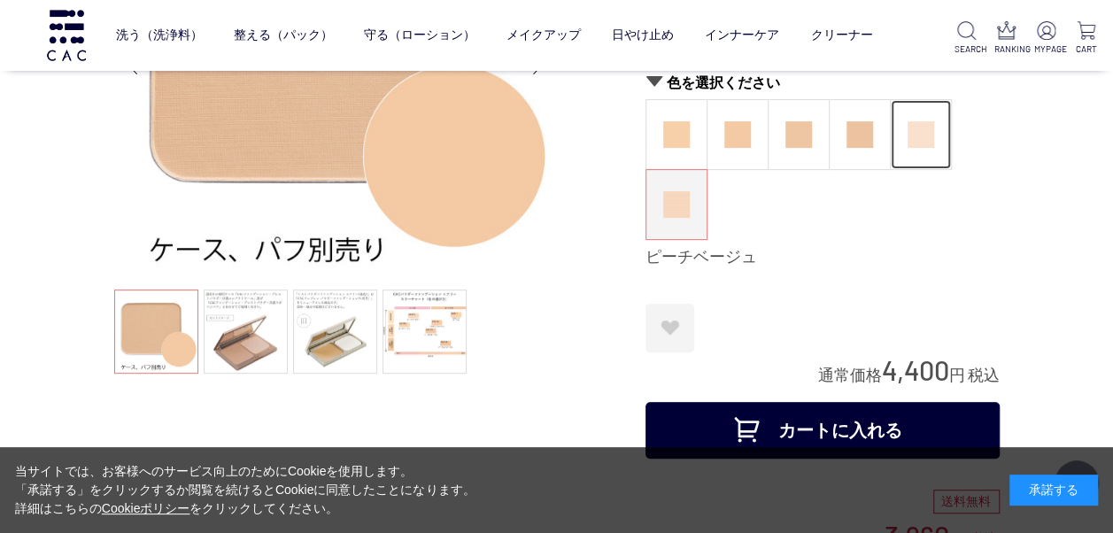
click at [923, 140] on img at bounding box center [921, 134] width 27 height 27
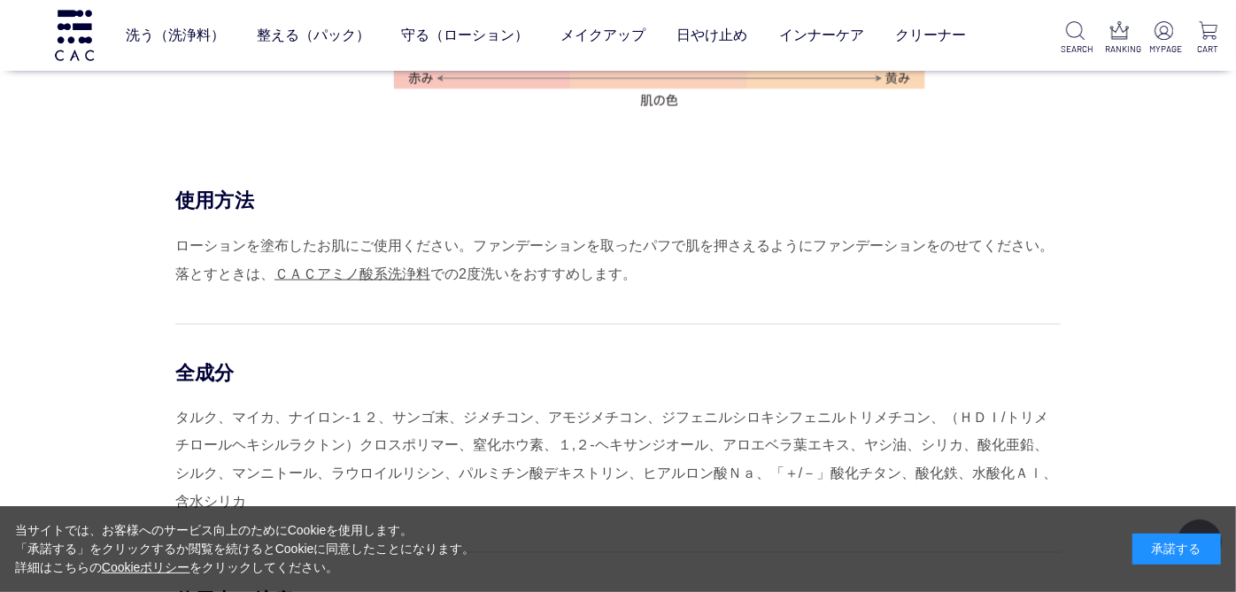
scroll to position [1751, 0]
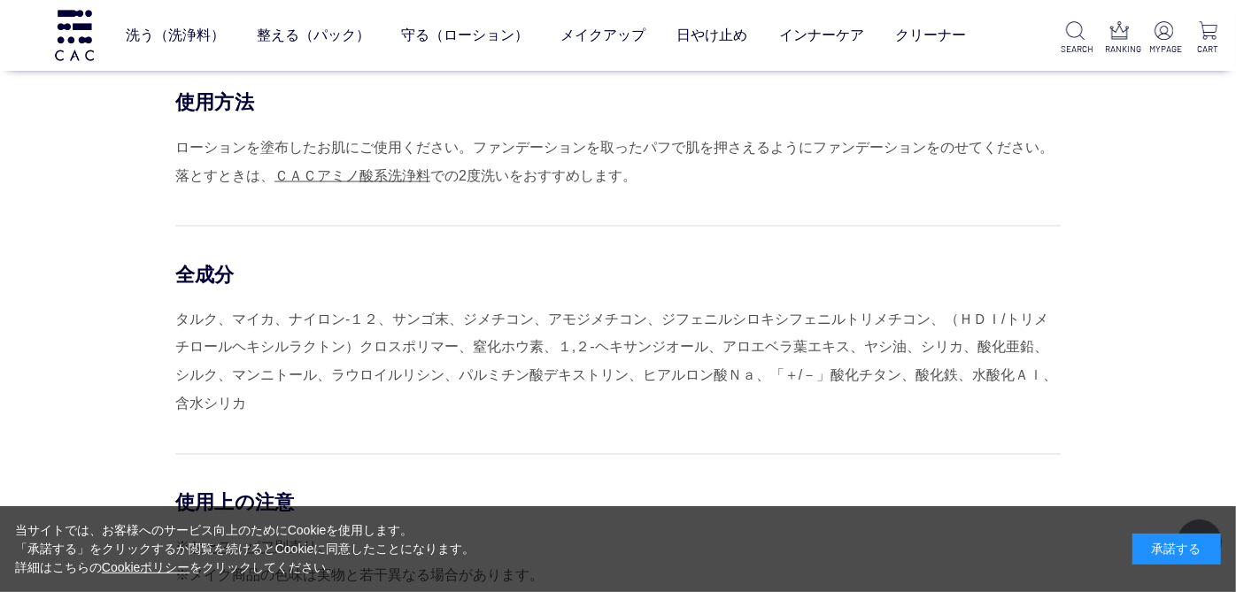
drag, startPoint x: 1234, startPoint y: 203, endPoint x: 1250, endPoint y: 12, distance: 191.0
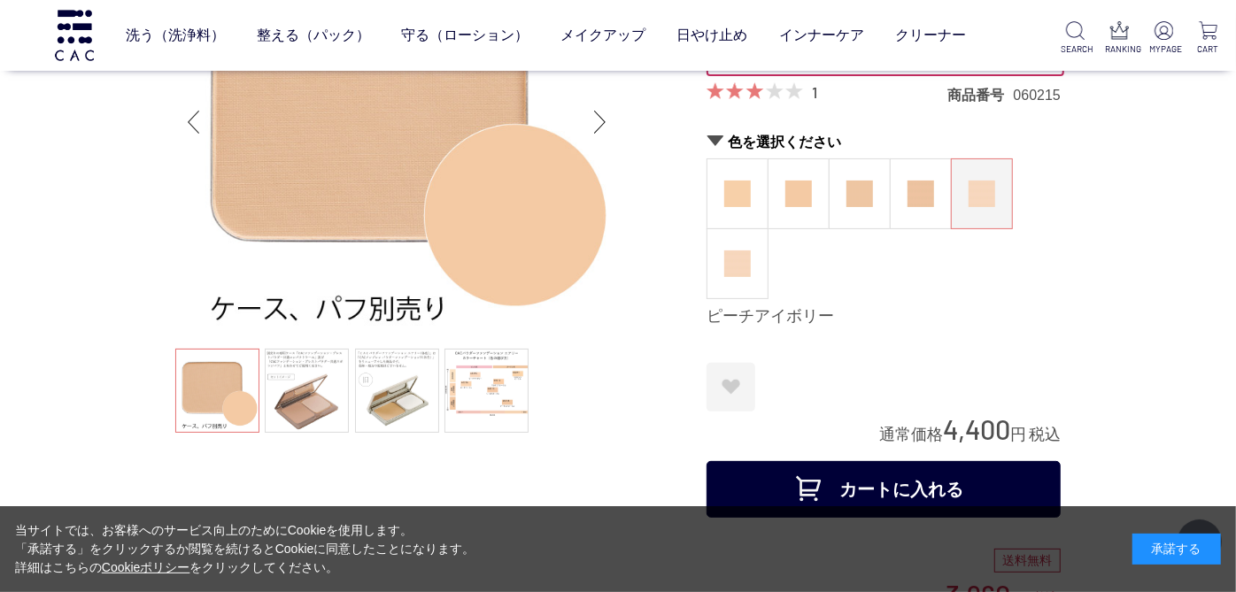
scroll to position [197, 0]
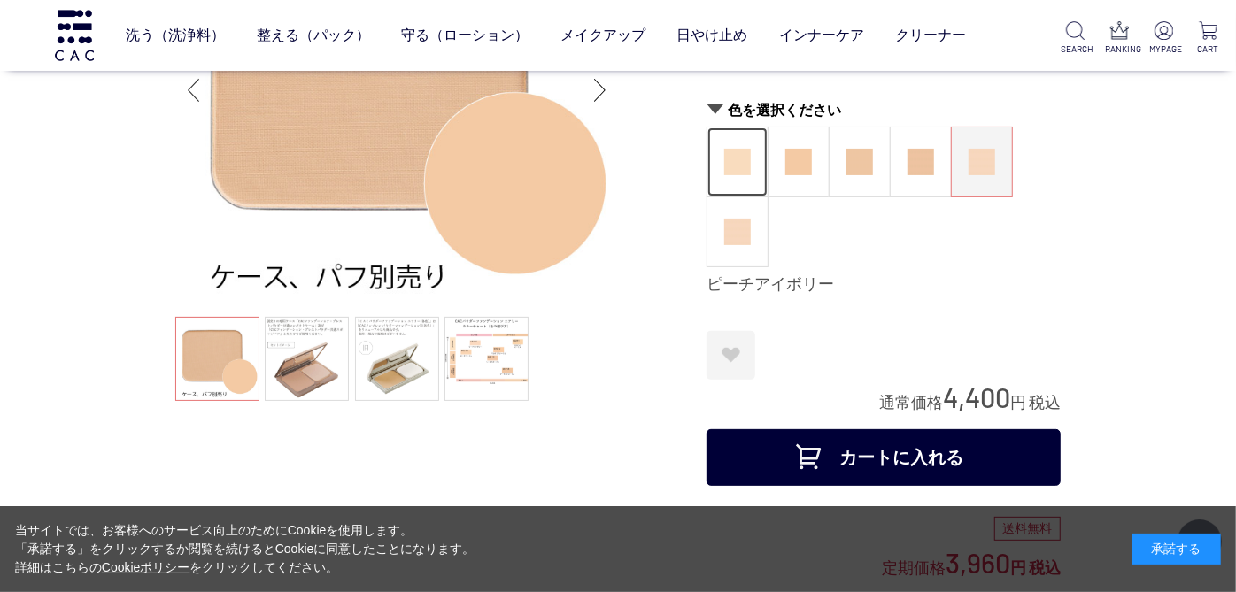
click at [733, 166] on img at bounding box center [737, 162] width 27 height 27
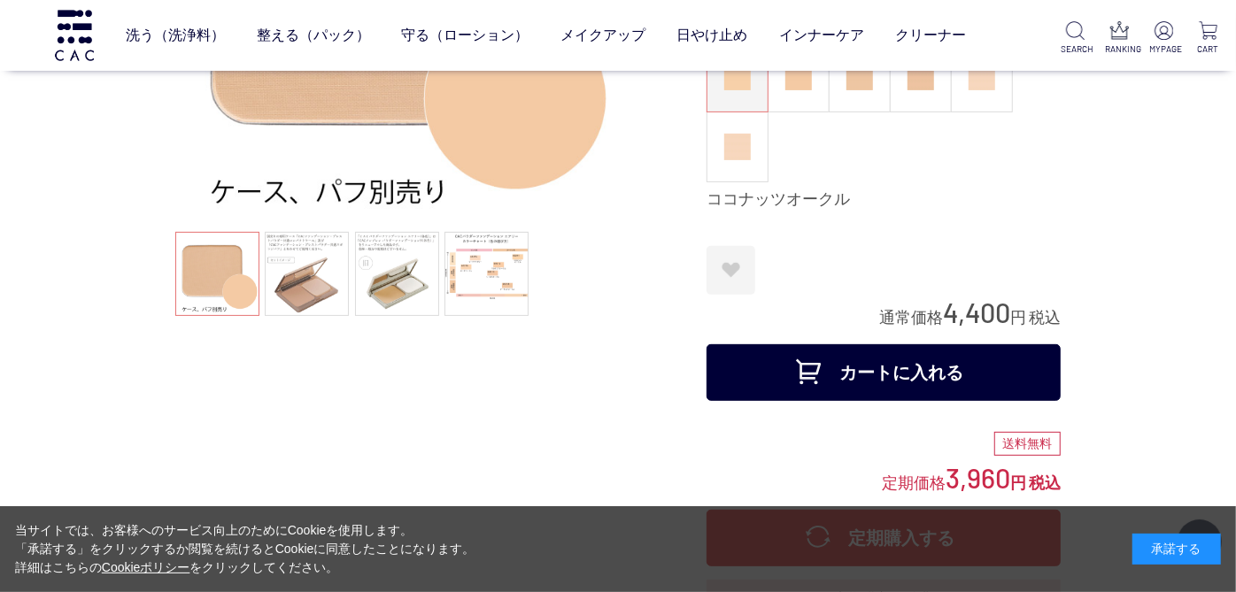
scroll to position [111, 0]
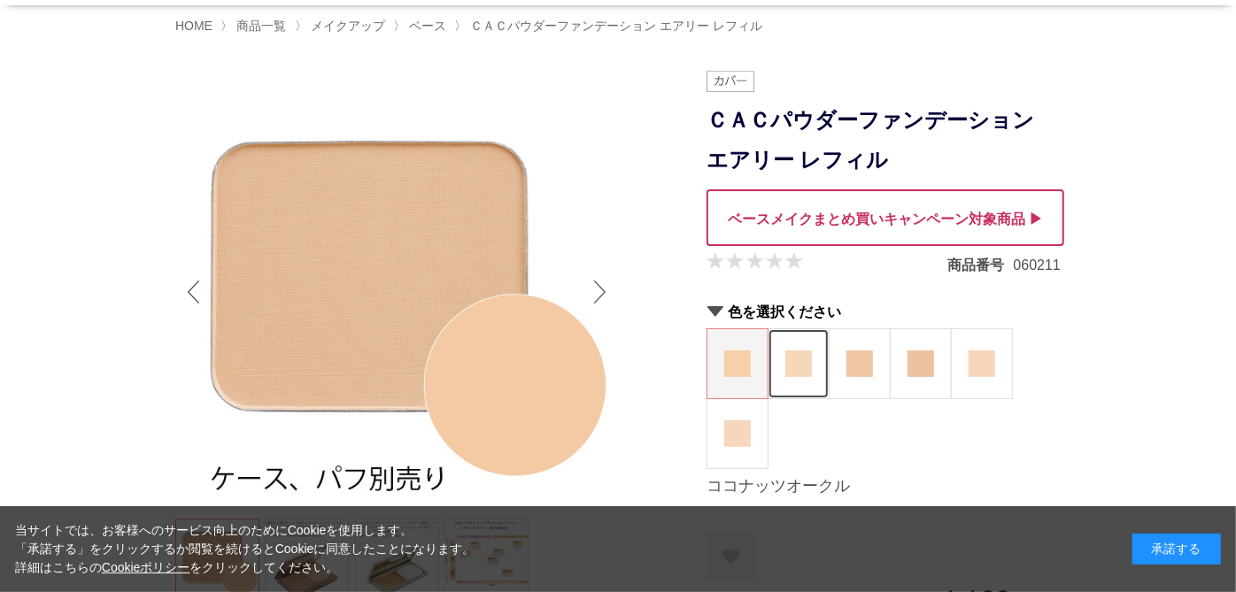
click at [805, 356] on img at bounding box center [798, 364] width 27 height 27
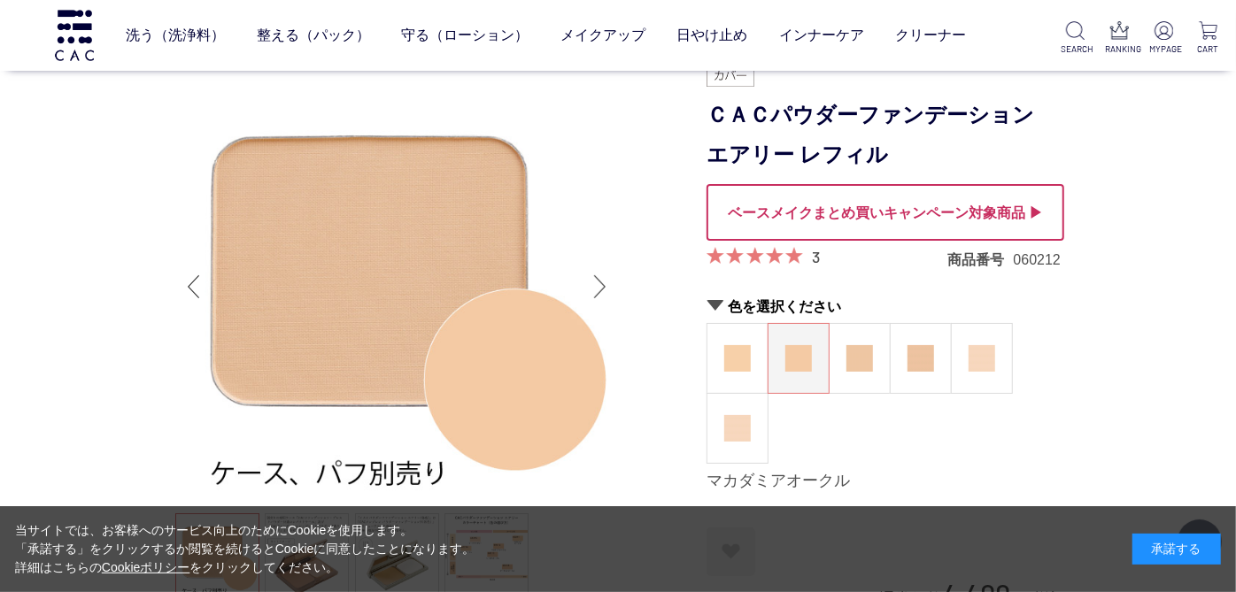
scroll to position [340, 0]
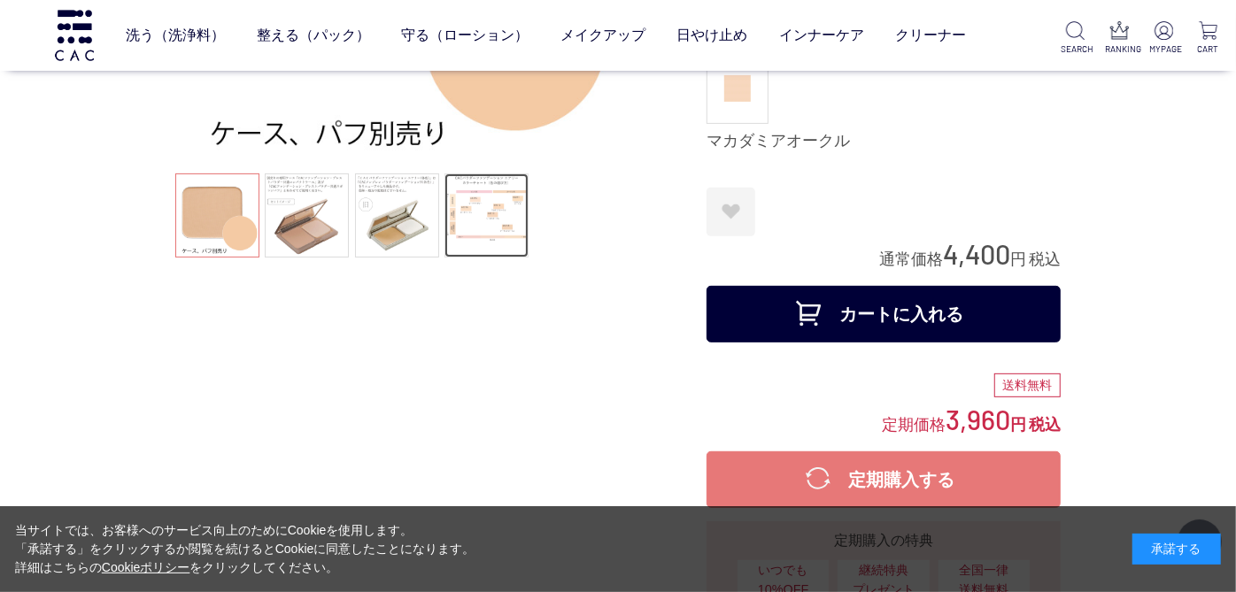
click at [482, 195] on link at bounding box center [486, 216] width 84 height 84
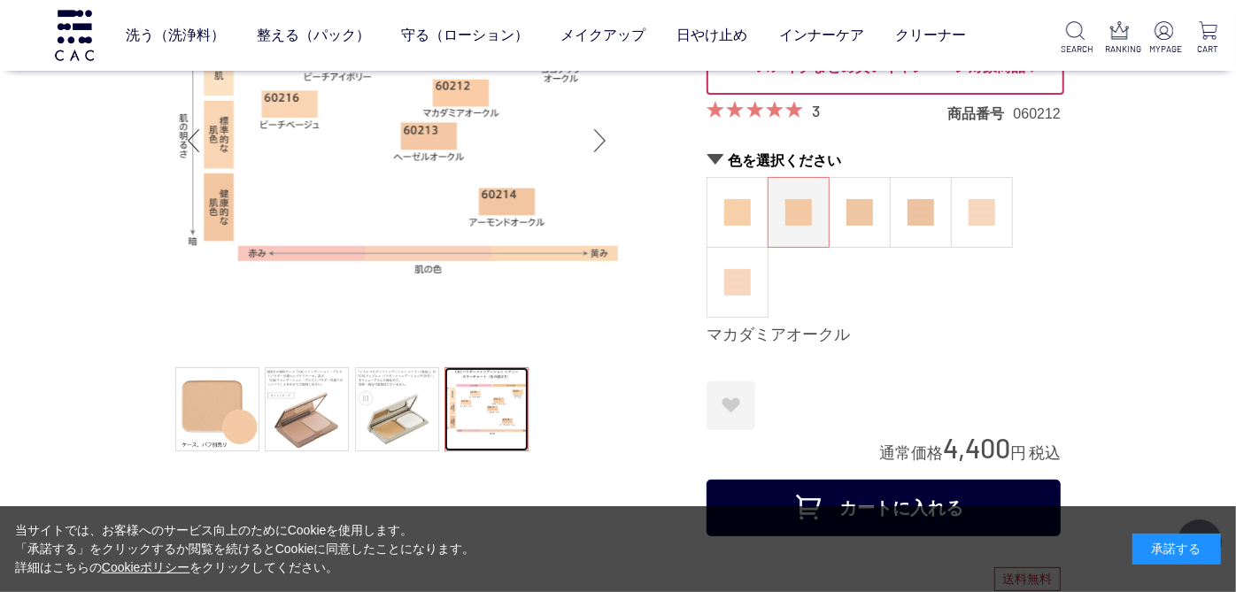
scroll to position [88, 0]
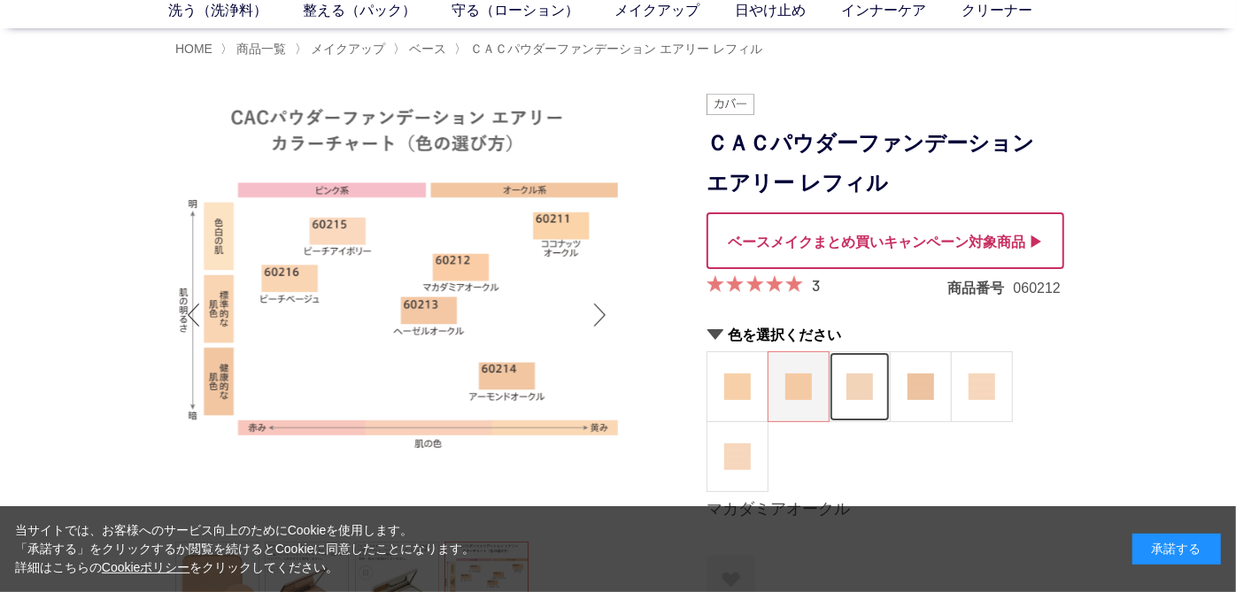
click at [862, 387] on img at bounding box center [859, 387] width 27 height 27
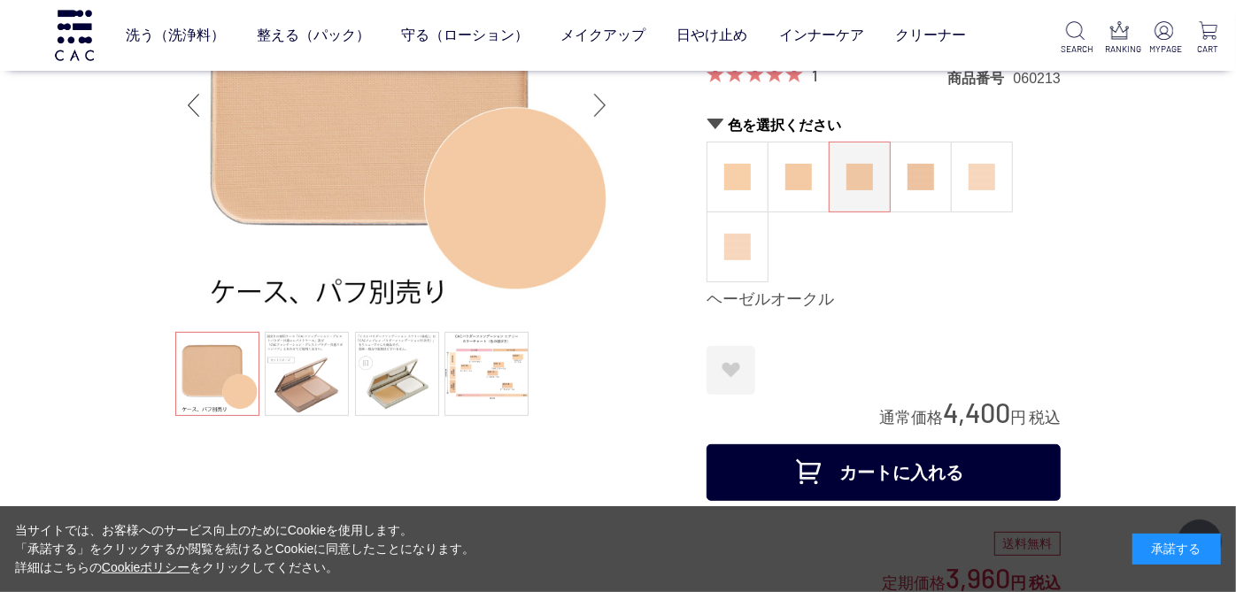
scroll to position [208, 0]
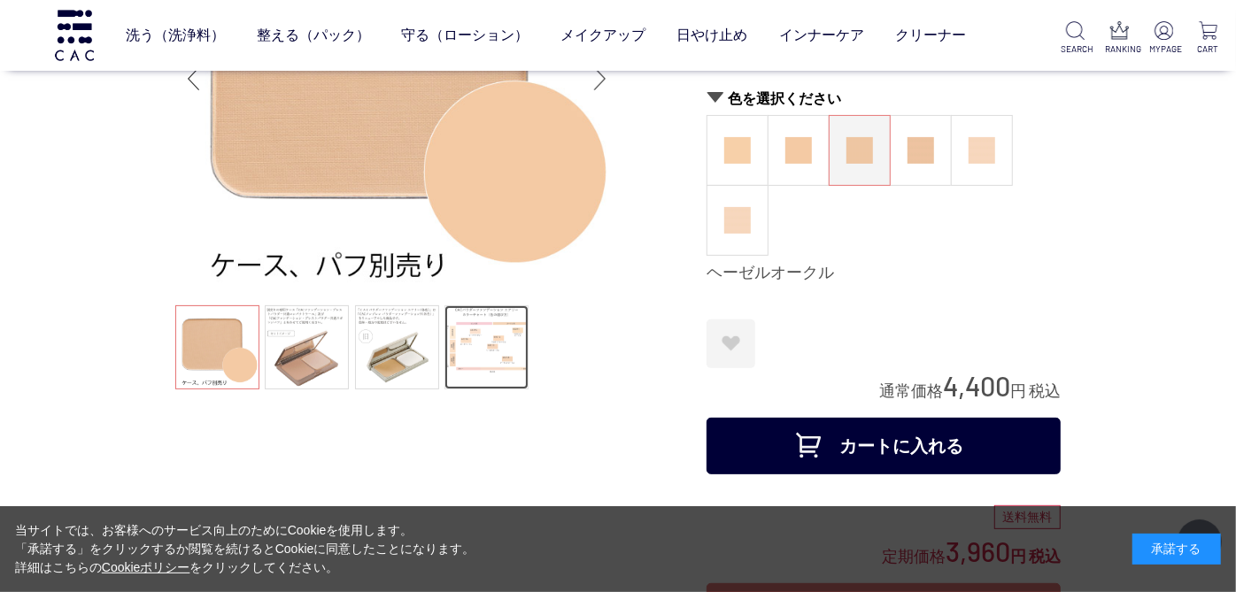
click at [506, 338] on link at bounding box center [486, 347] width 84 height 84
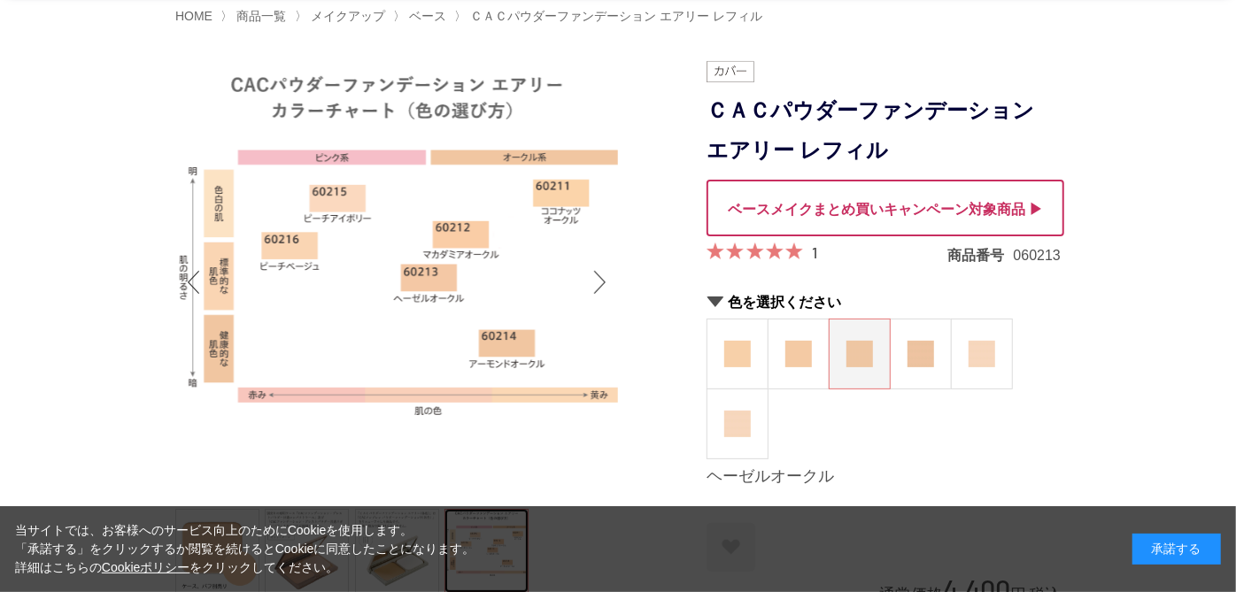
scroll to position [0, 0]
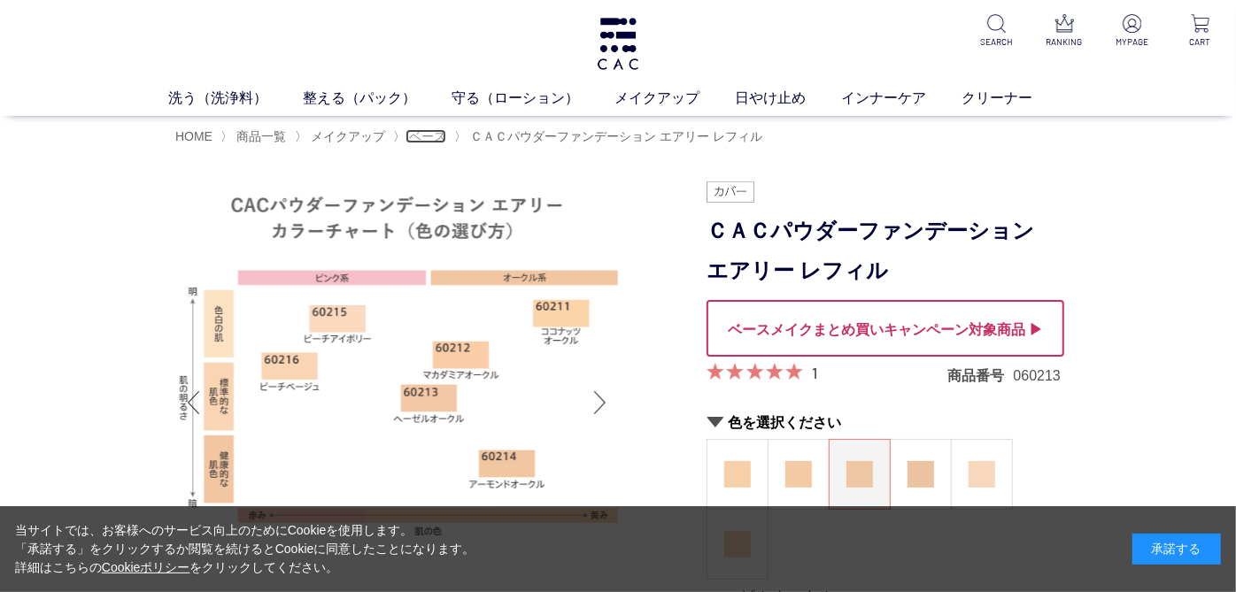
click at [422, 135] on span "ベース" at bounding box center [427, 136] width 37 height 14
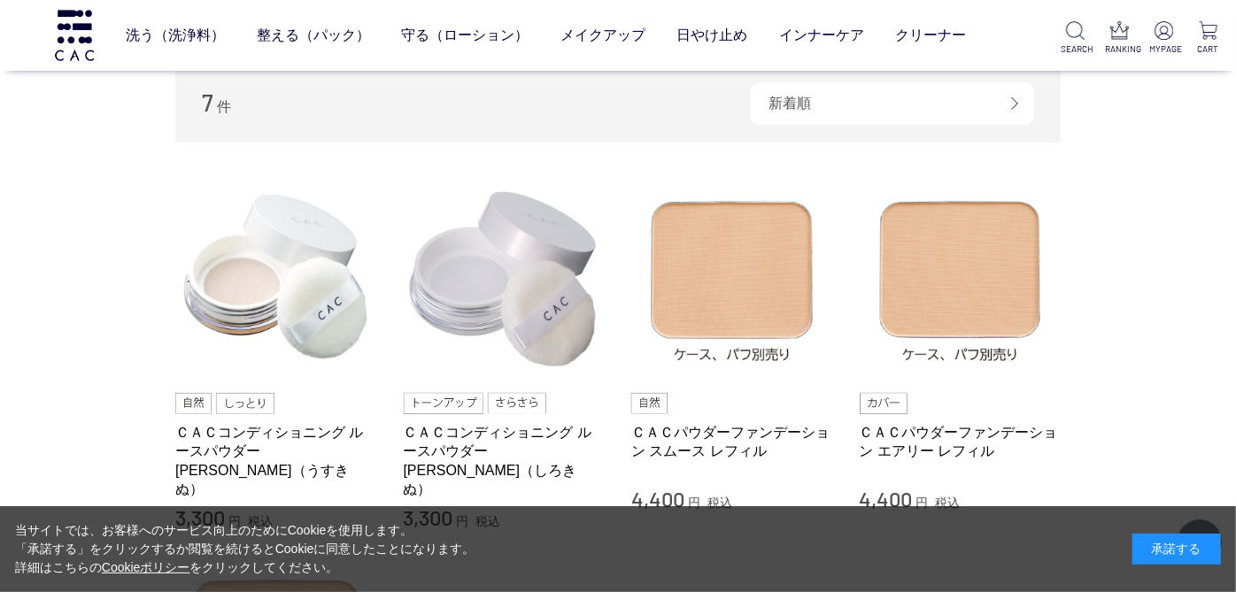
scroll to position [393, 0]
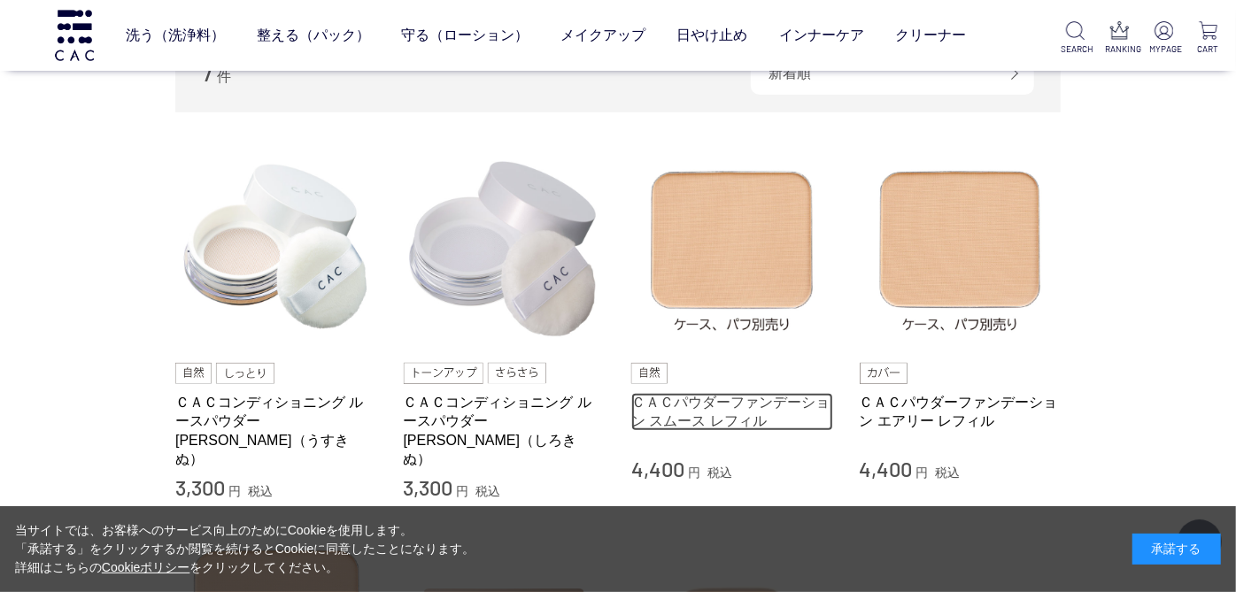
click at [704, 407] on link "ＣＡＣパウダーファンデーション スムース レフィル" at bounding box center [732, 412] width 202 height 38
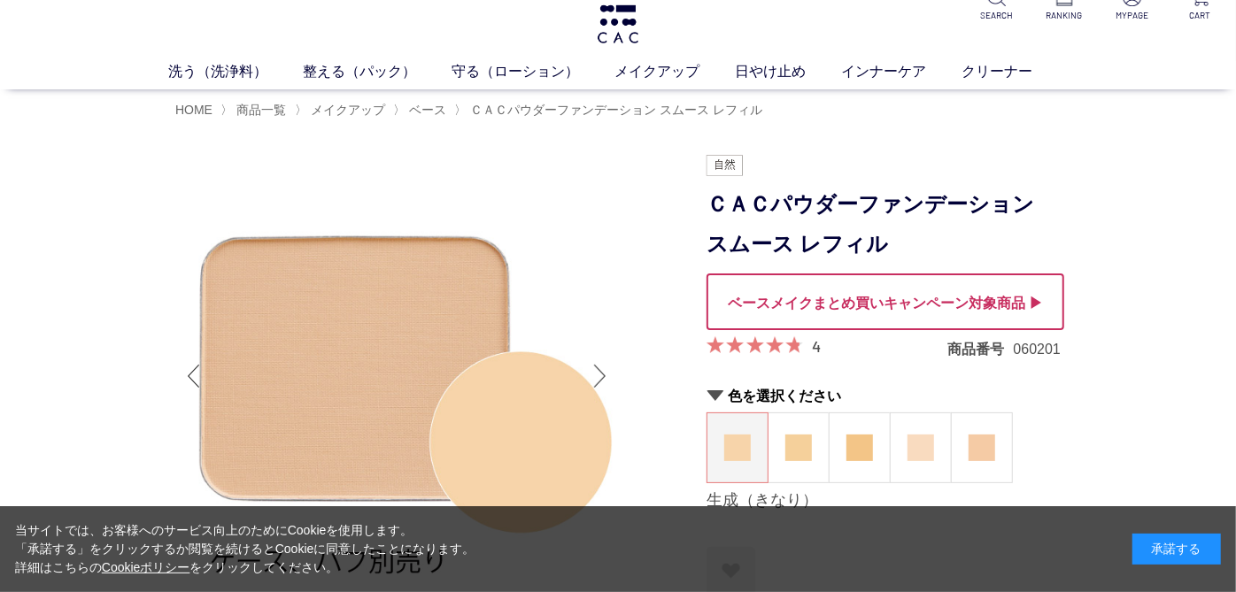
scroll to position [98, 0]
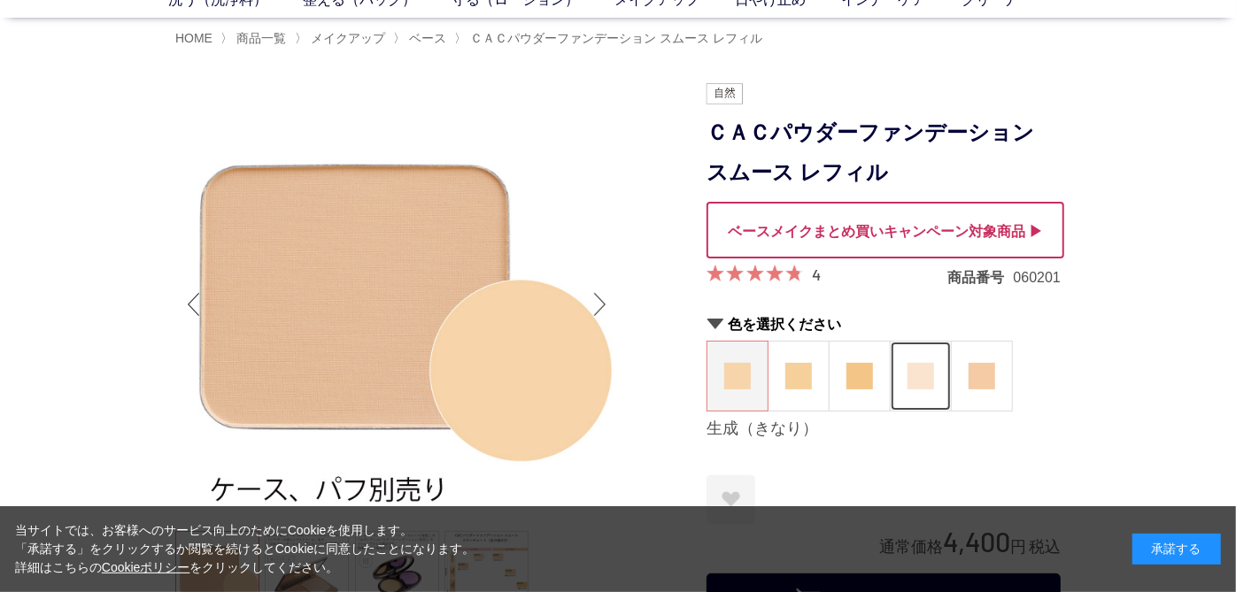
click at [916, 383] on img at bounding box center [921, 376] width 27 height 27
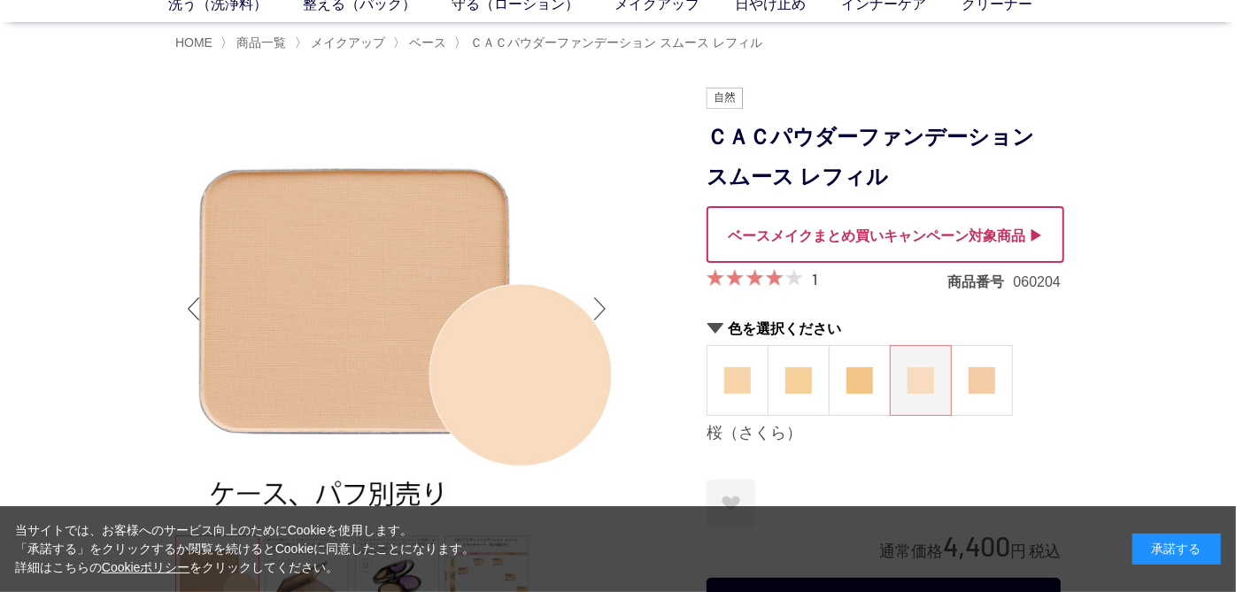
scroll to position [195, 0]
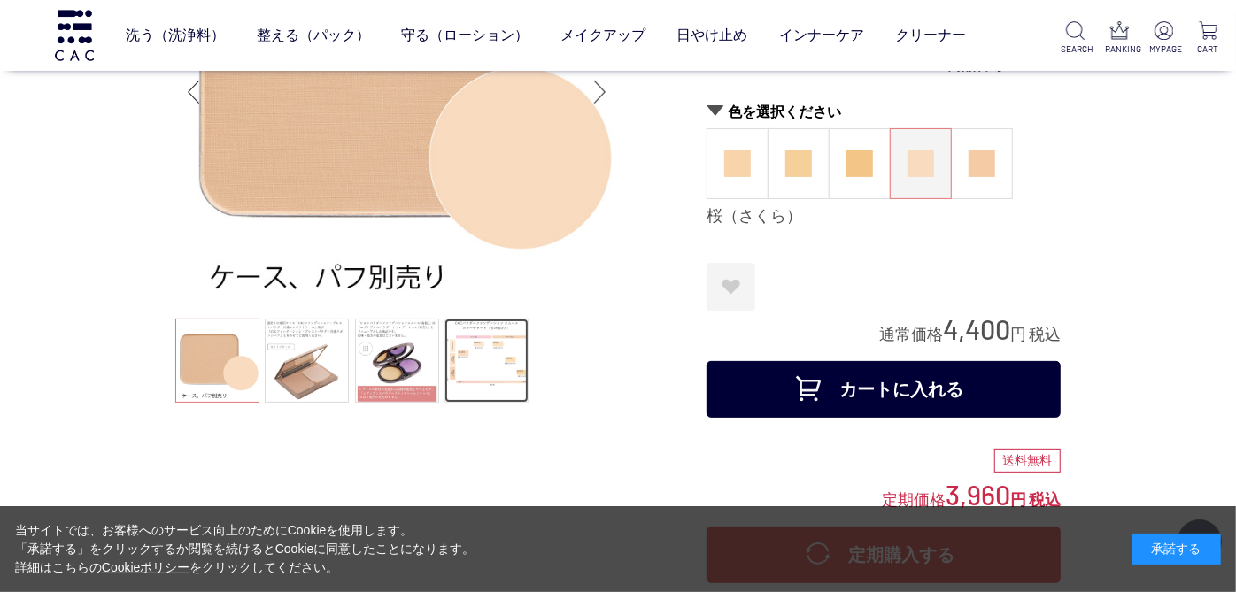
click at [479, 361] on link at bounding box center [486, 361] width 84 height 84
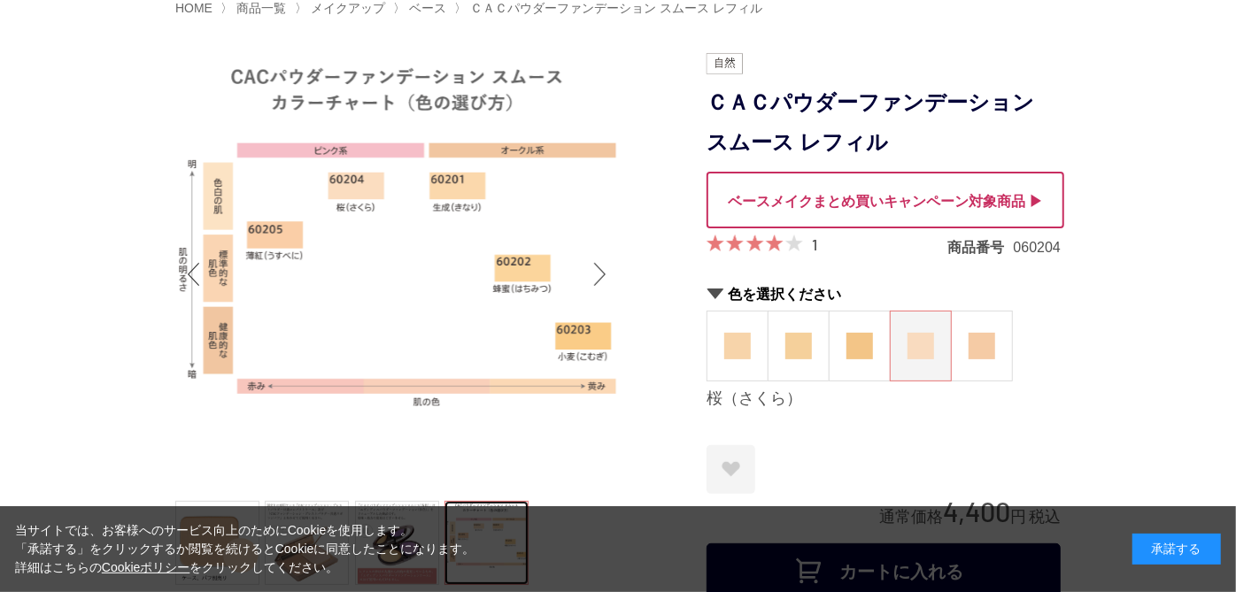
scroll to position [0, 0]
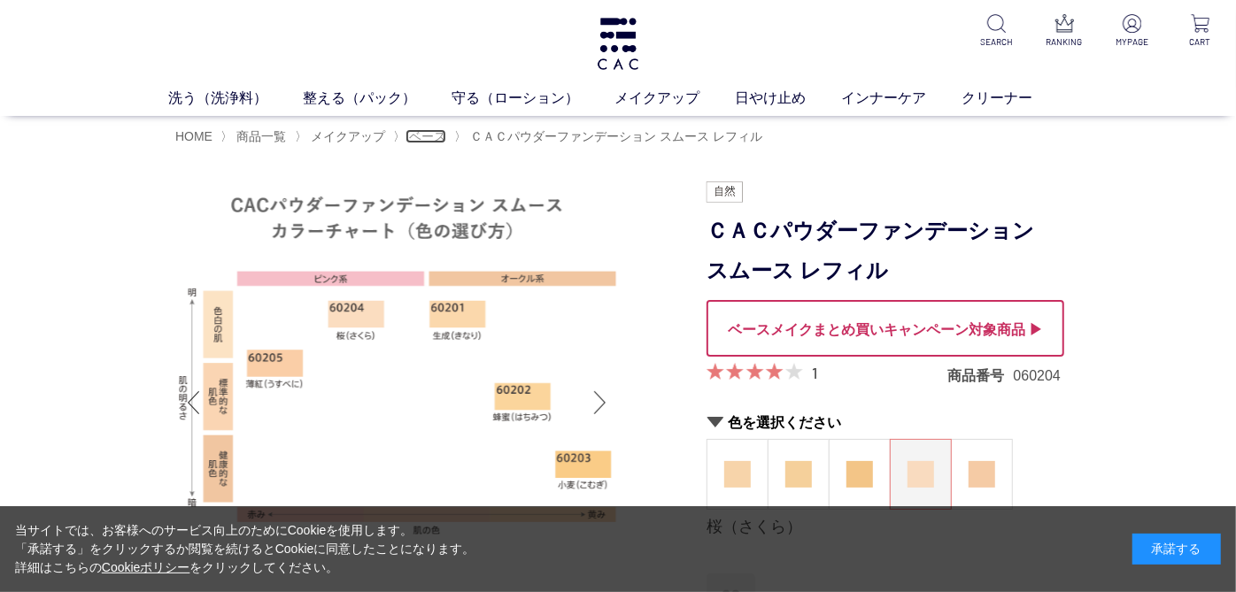
click at [445, 133] on span "ベース" at bounding box center [427, 136] width 37 height 14
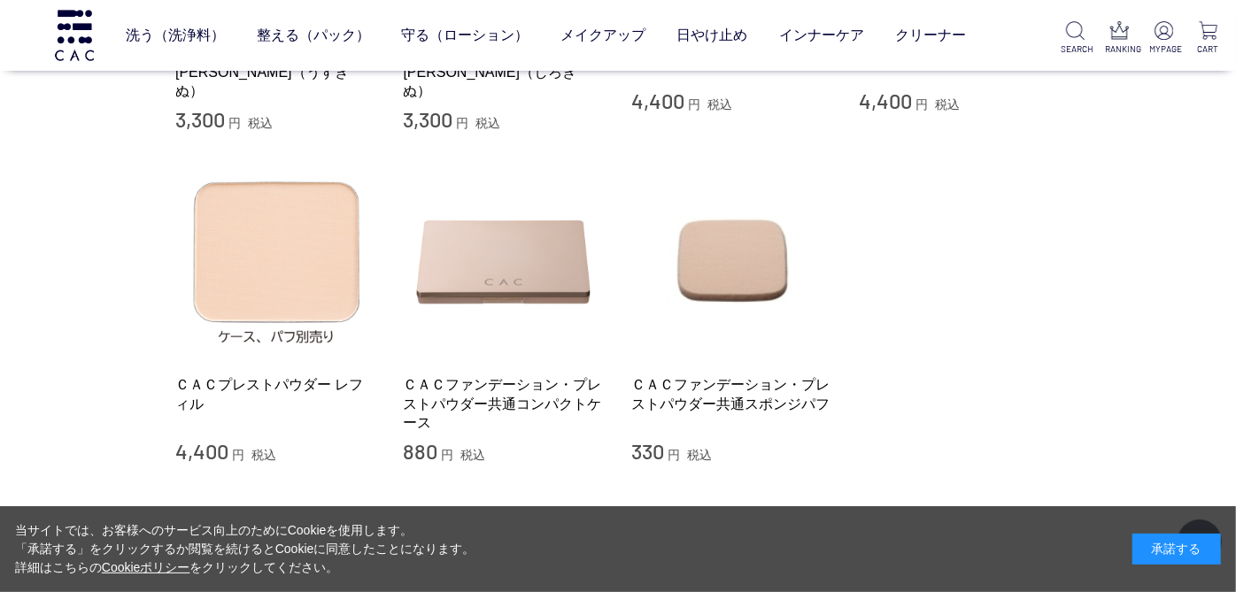
scroll to position [765, 0]
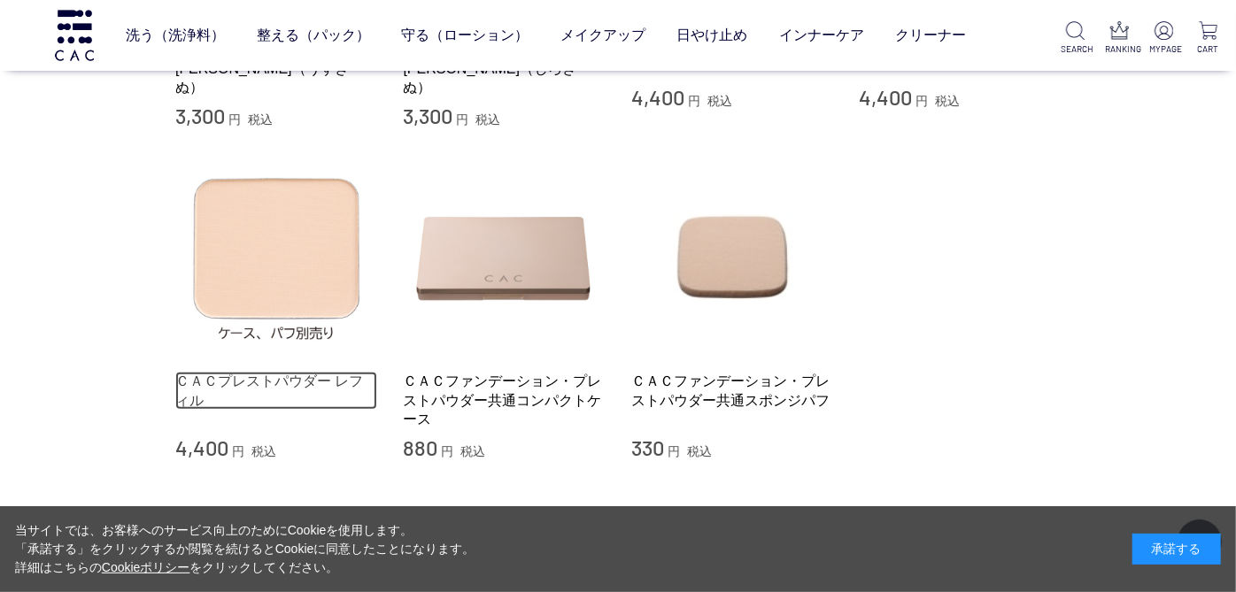
click at [270, 372] on link "ＣＡＣプレストパウダー レフィル" at bounding box center [276, 391] width 202 height 38
